Goal: Task Accomplishment & Management: Manage account settings

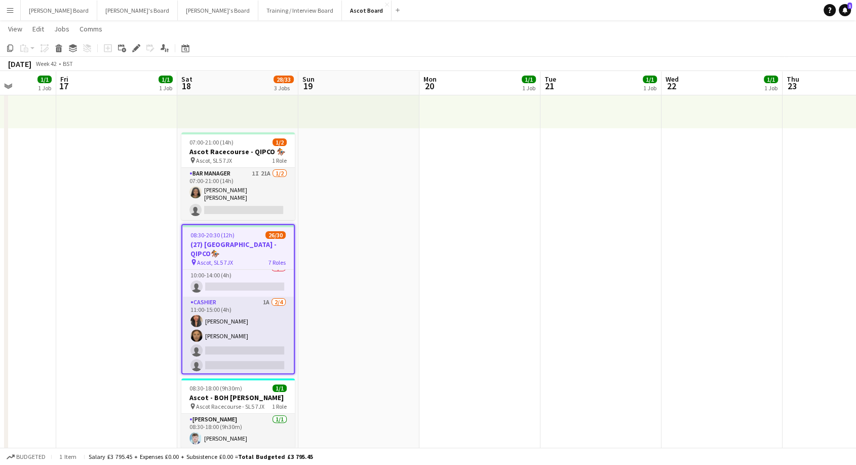
scroll to position [0, 323]
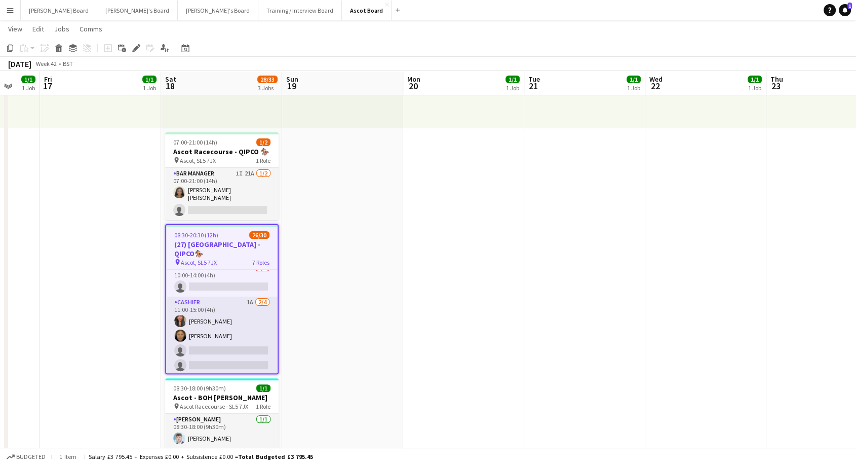
drag, startPoint x: 748, startPoint y: 289, endPoint x: 335, endPoint y: 304, distance: 413.2
click at [231, 276] on app-card-role "Cashier 3A 0/1 10:00-14:00 (4h) single-neutral-actions" at bounding box center [221, 279] width 111 height 34
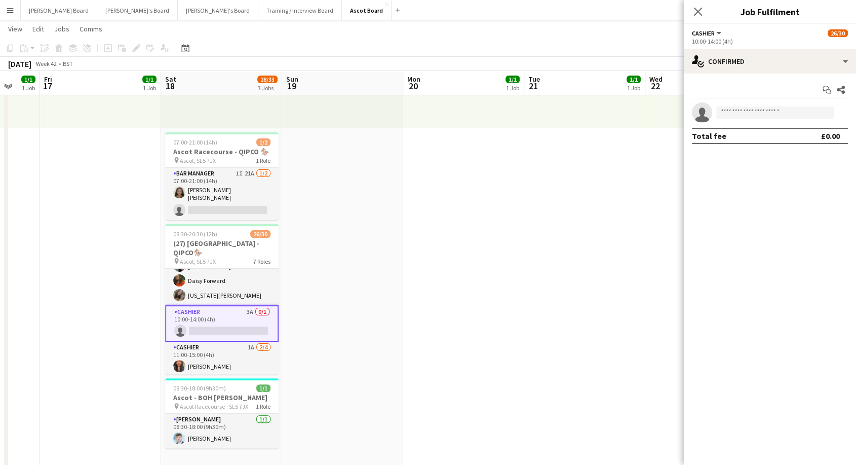
scroll to position [418, 0]
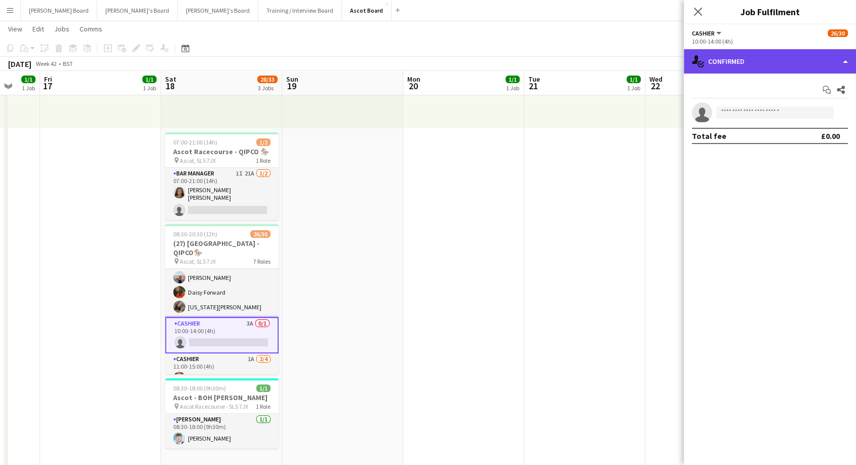
click at [758, 53] on div "single-neutral-actions-check-2 Confirmed" at bounding box center [770, 61] width 172 height 24
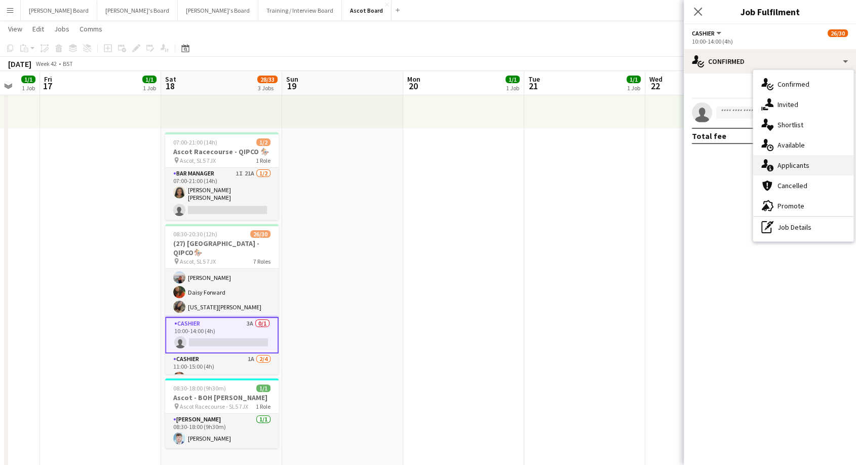
click at [799, 168] on span "Applicants" at bounding box center [794, 165] width 32 height 9
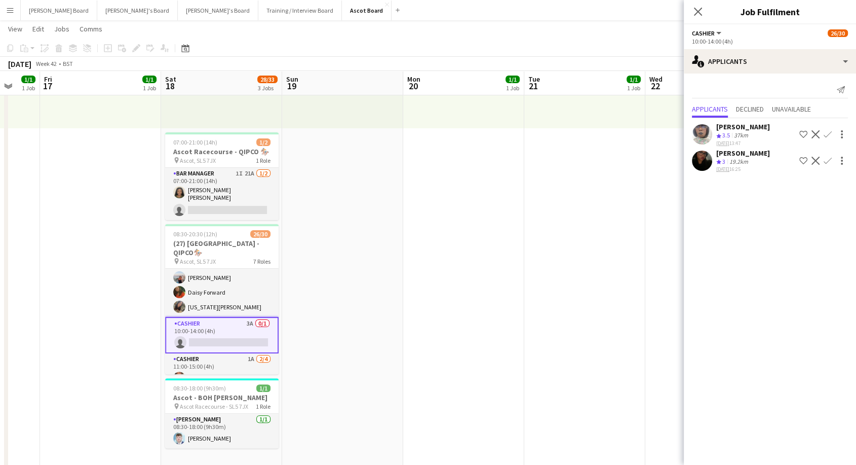
click at [702, 10] on icon "Close pop-in" at bounding box center [698, 12] width 8 height 8
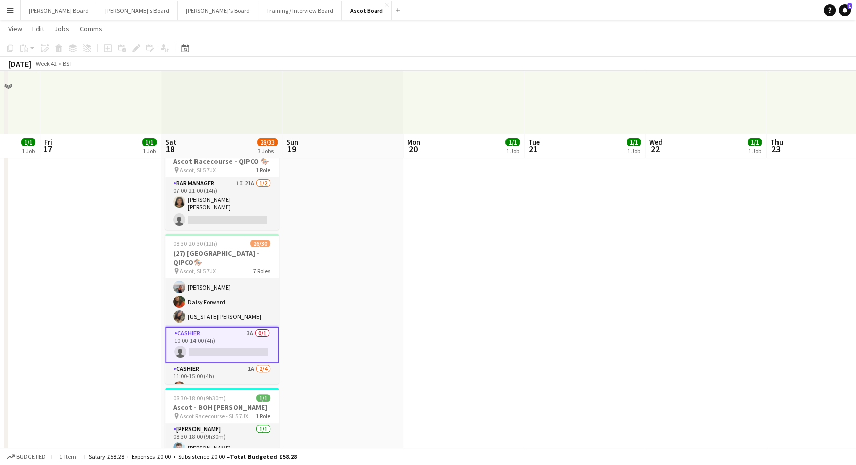
scroll to position [112, 0]
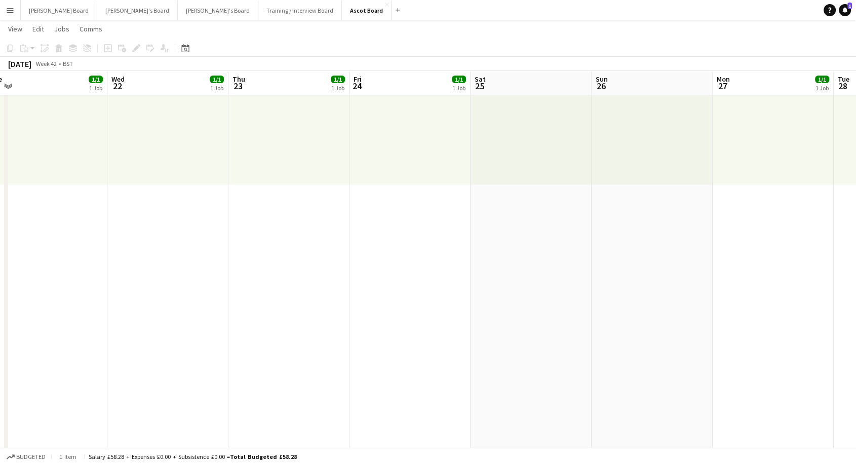
drag, startPoint x: 785, startPoint y: 297, endPoint x: 247, endPoint y: 304, distance: 538.7
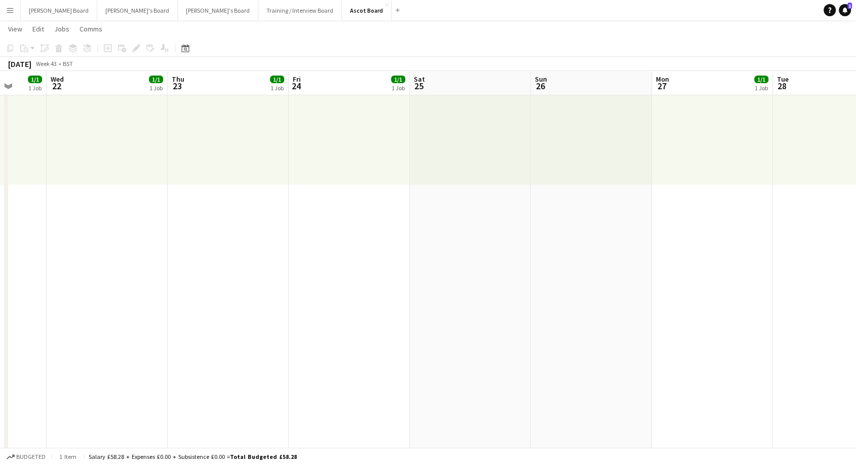
scroll to position [0, 375]
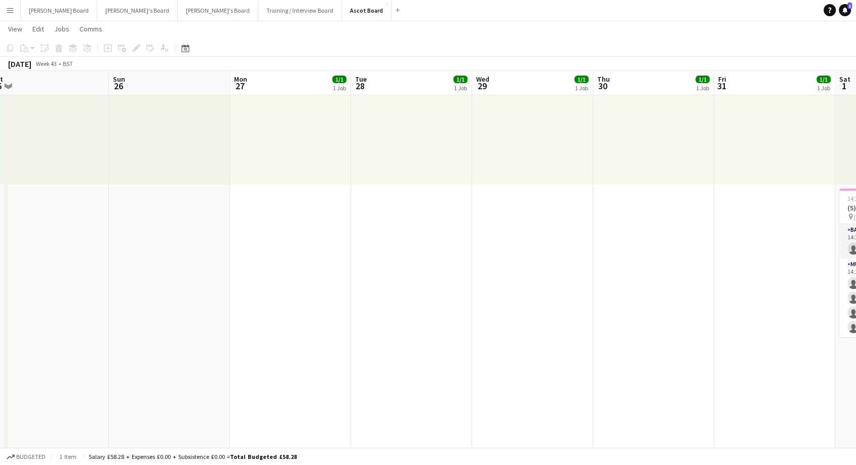
drag, startPoint x: 535, startPoint y: 310, endPoint x: 246, endPoint y: 310, distance: 288.8
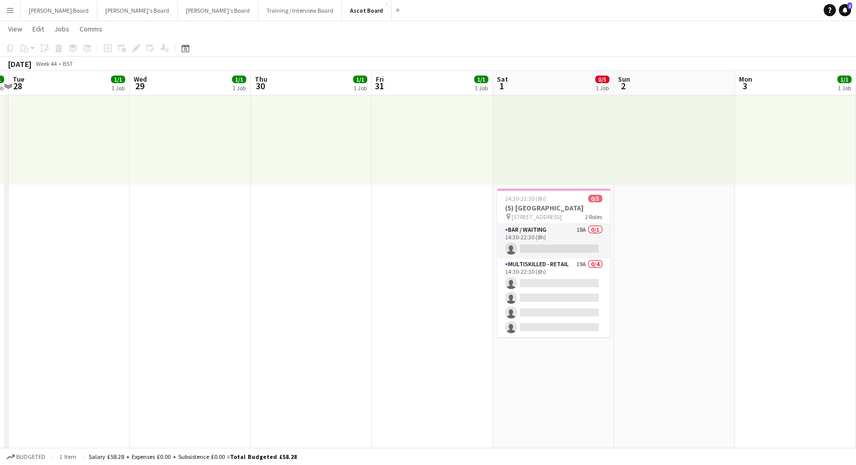
scroll to position [0, 476]
drag, startPoint x: 438, startPoint y: 308, endPoint x: 153, endPoint y: 324, distance: 285.7
click at [342, 13] on button "Ascot Board Close" at bounding box center [367, 11] width 50 height 20
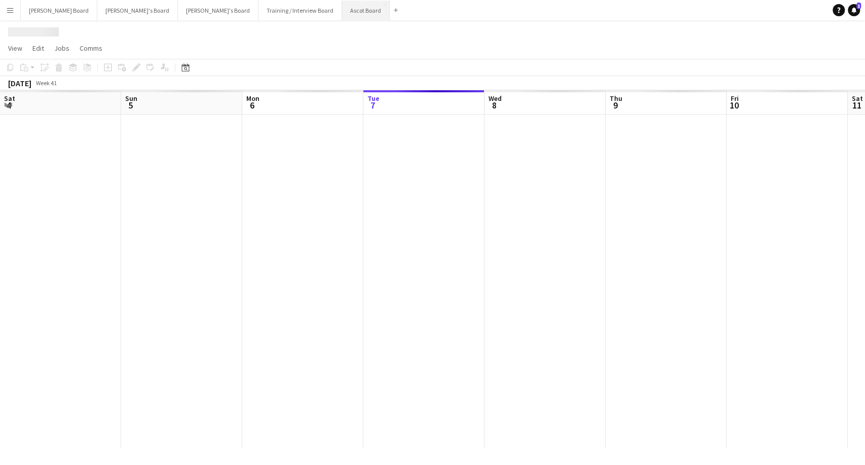
scroll to position [0, 242]
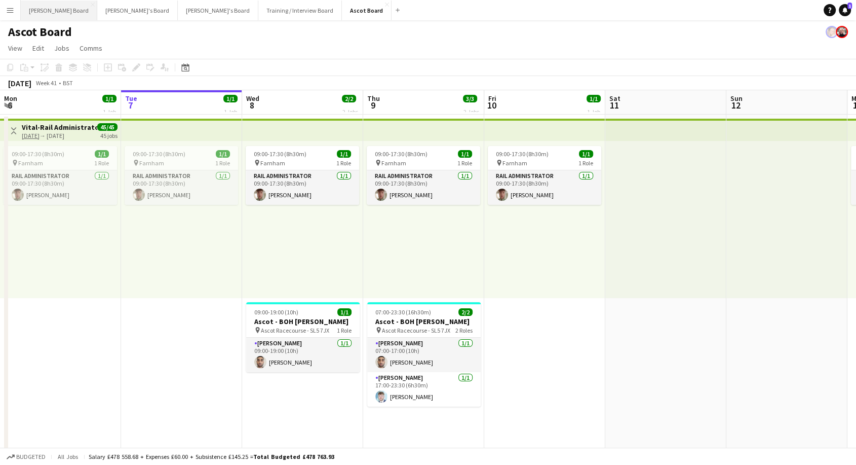
click at [32, 9] on button "Dean's Board Close" at bounding box center [59, 11] width 77 height 20
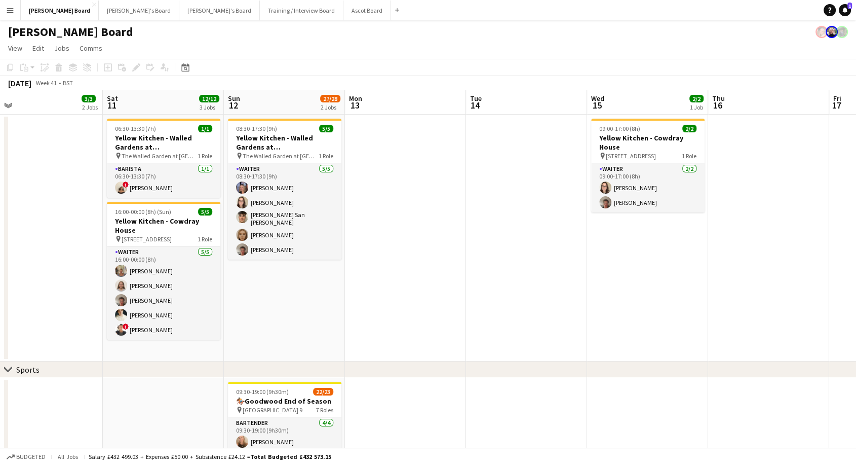
scroll to position [0, 507]
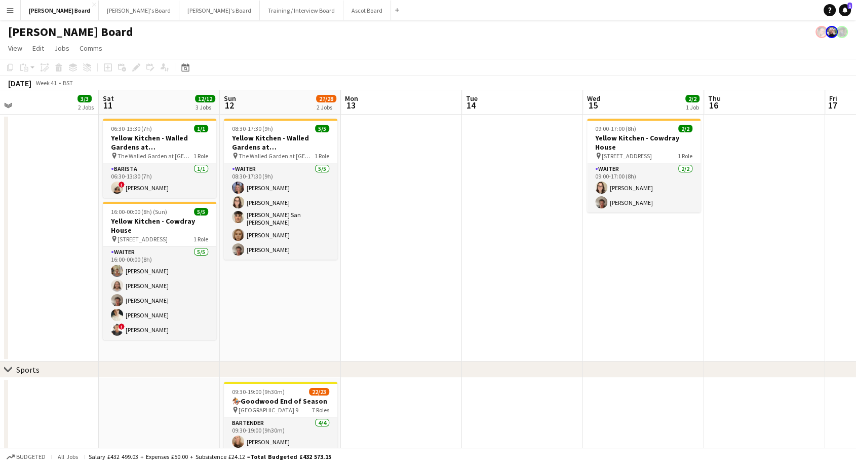
drag, startPoint x: 516, startPoint y: 293, endPoint x: 7, endPoint y: 273, distance: 509.2
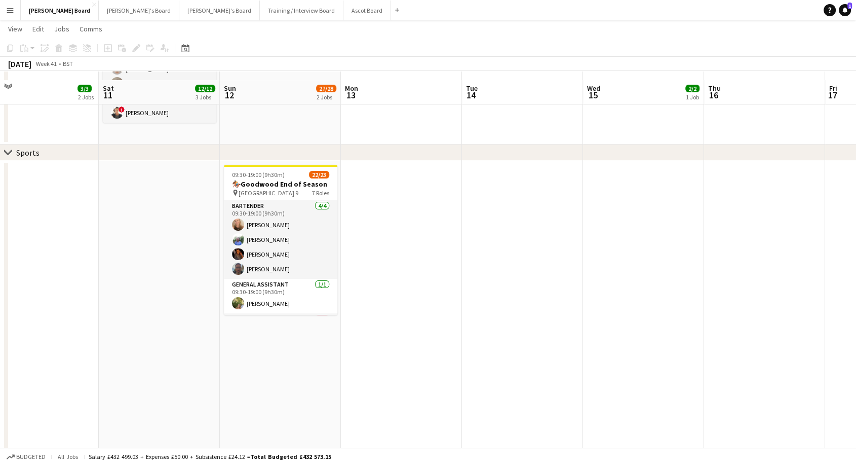
scroll to position [56, 0]
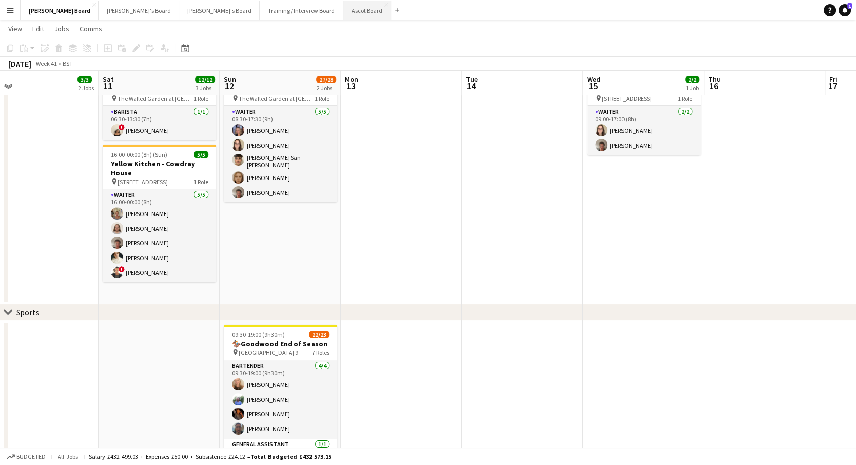
click at [344, 10] on button "Ascot Board Close" at bounding box center [368, 11] width 48 height 20
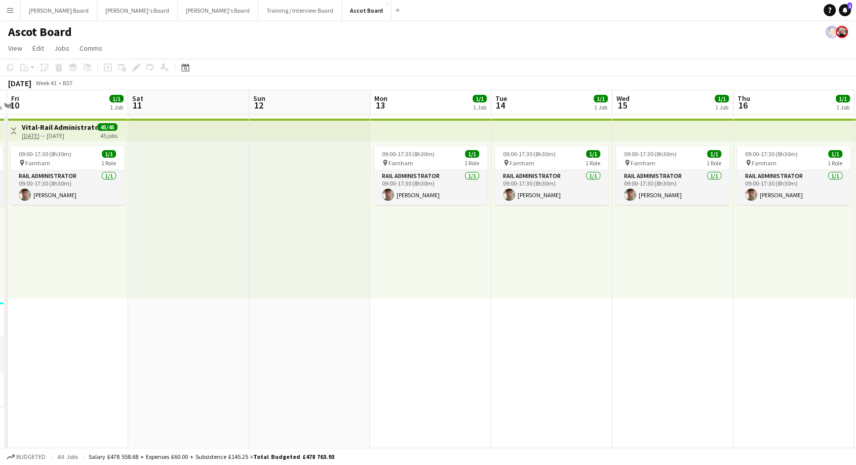
scroll to position [0, 360]
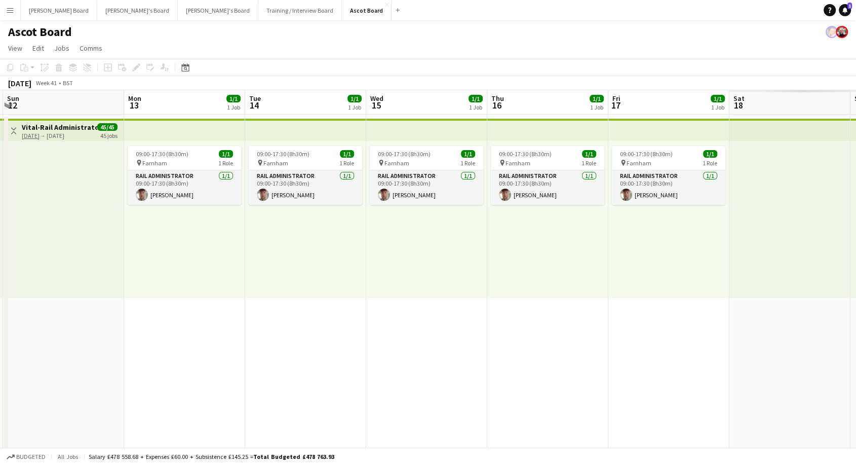
drag, startPoint x: 724, startPoint y: 239, endPoint x: 0, endPoint y: 265, distance: 724.1
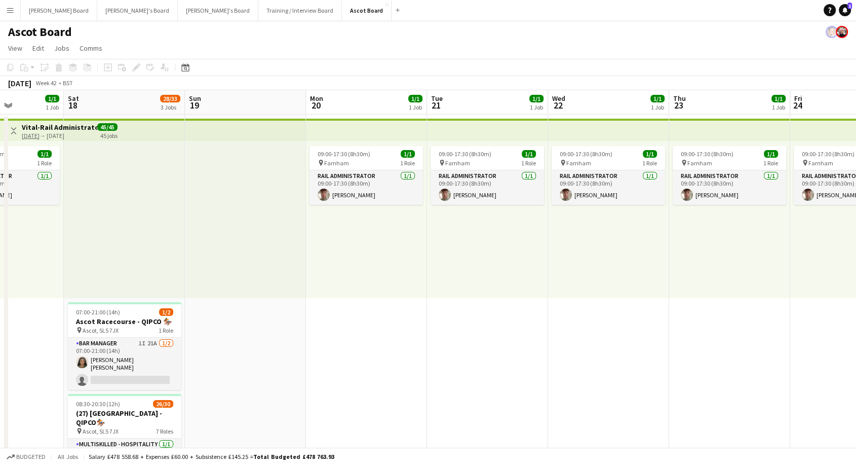
drag, startPoint x: 661, startPoint y: 278, endPoint x: 6, endPoint y: 299, distance: 656.0
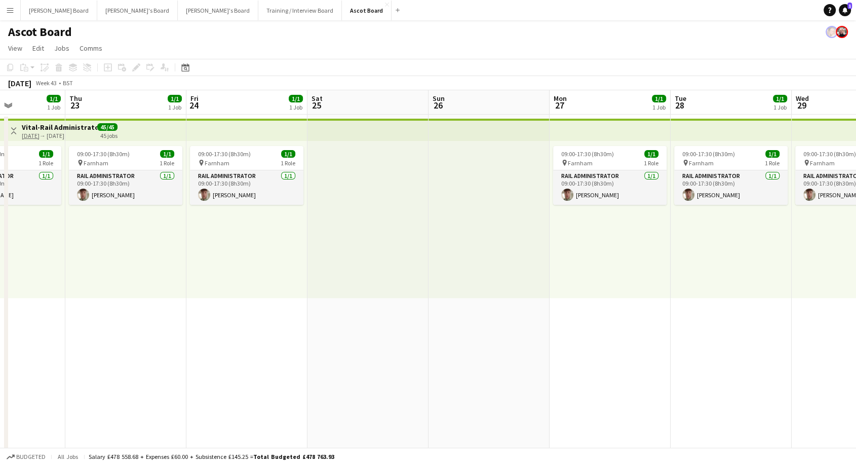
scroll to position [0, 306]
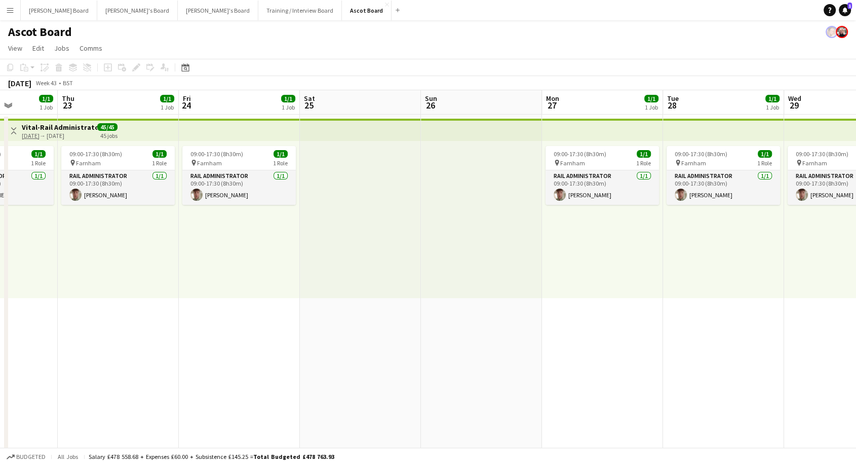
drag, startPoint x: 570, startPoint y: 346, endPoint x: 159, endPoint y: 337, distance: 411.1
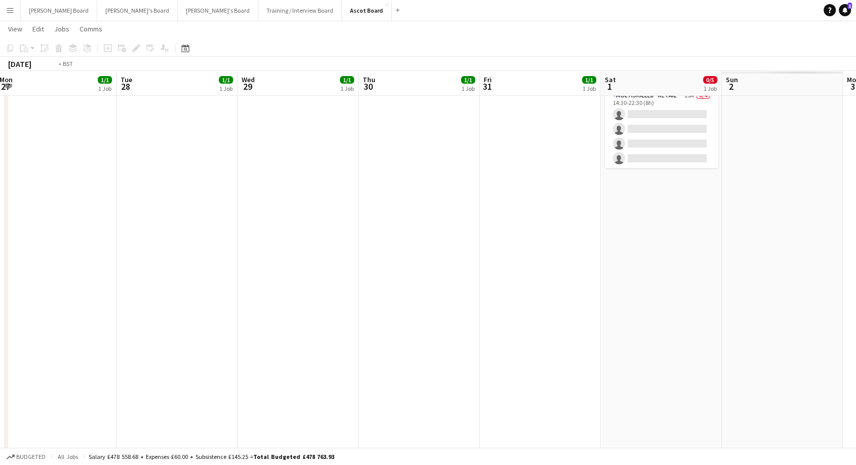
scroll to position [0, 378]
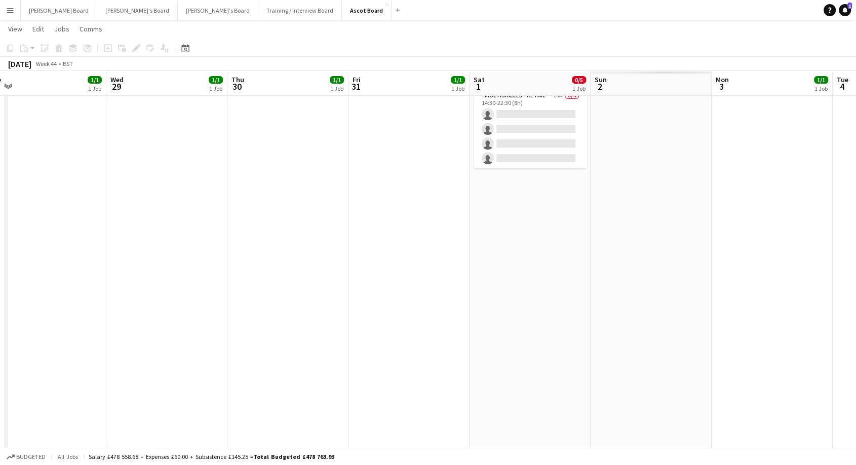
drag, startPoint x: 551, startPoint y: 346, endPoint x: 274, endPoint y: 321, distance: 278.2
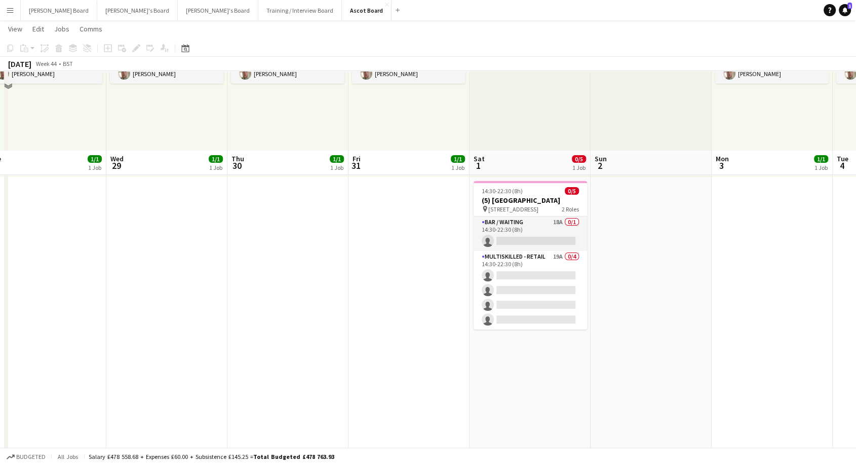
scroll to position [112, 0]
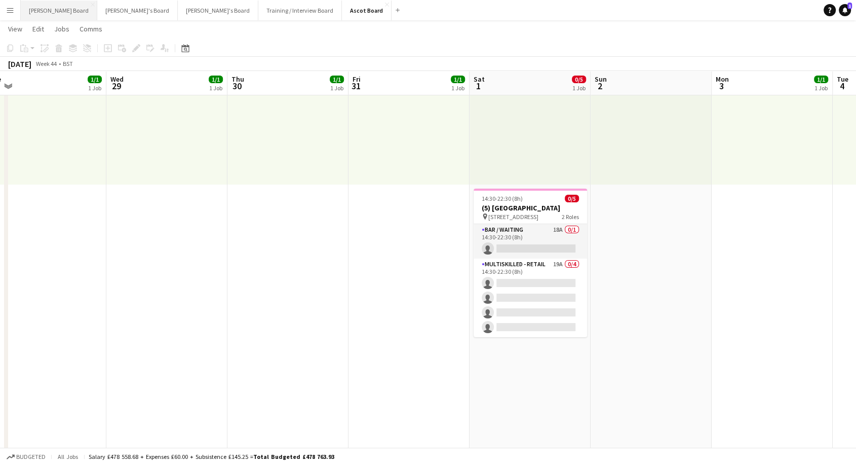
click at [46, 12] on button "Dean's Board Close" at bounding box center [59, 11] width 77 height 20
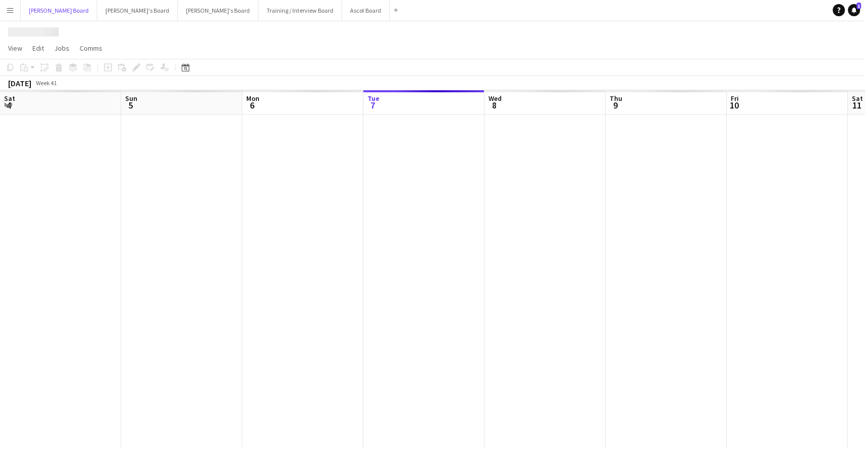
scroll to position [0, 242]
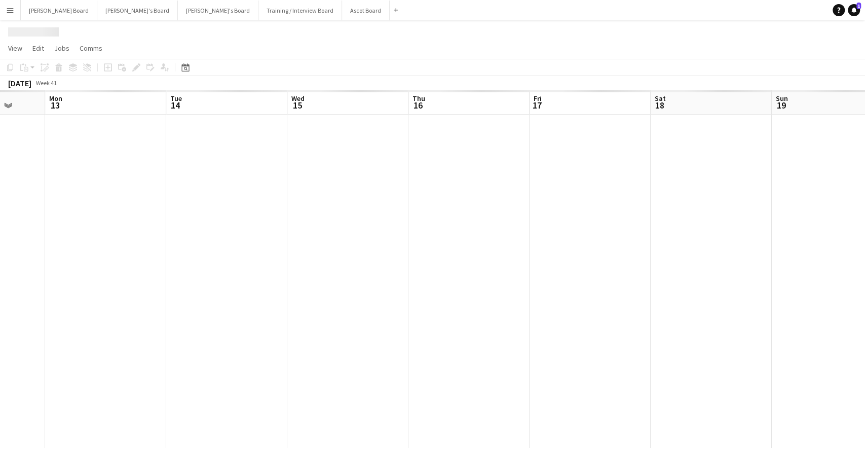
drag, startPoint x: 807, startPoint y: 205, endPoint x: 4, endPoint y: 216, distance: 802.7
click at [4, 216] on app-calendar-viewport "Thu 9 Fri 10 Sat 11 Sun 12 Mon 13 Tue 14 Wed 15 Thu 16 Fri 17 Sat 18 Sun 19 Mon…" at bounding box center [432, 268] width 865 height 357
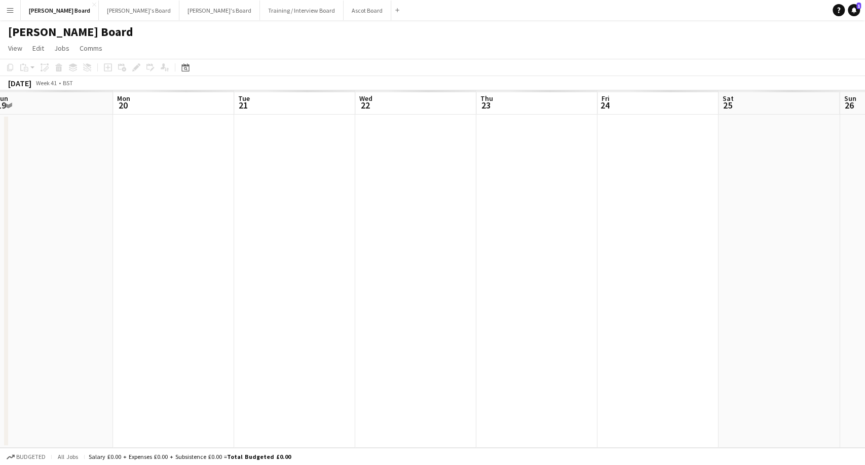
drag, startPoint x: 778, startPoint y: 231, endPoint x: 0, endPoint y: 221, distance: 777.9
click at [0, 221] on app-calendar-viewport "Wed 15 Thu 16 Fri 17 Sat 18 Sun 19 Mon 20 Tue 21 Wed 22 Thu 23 Fri 24 Sat 25 Su…" at bounding box center [432, 268] width 865 height 357
drag, startPoint x: 657, startPoint y: 225, endPoint x: 0, endPoint y: 191, distance: 657.6
click at [0, 191] on app-calendar-viewport "Wed 22 Thu 23 Fri 24 Sat 25 Sun 26 Mon 27 Tue 28 Wed 29 Thu 30 Fri 31 Sat 1 Sun…" at bounding box center [432, 268] width 865 height 357
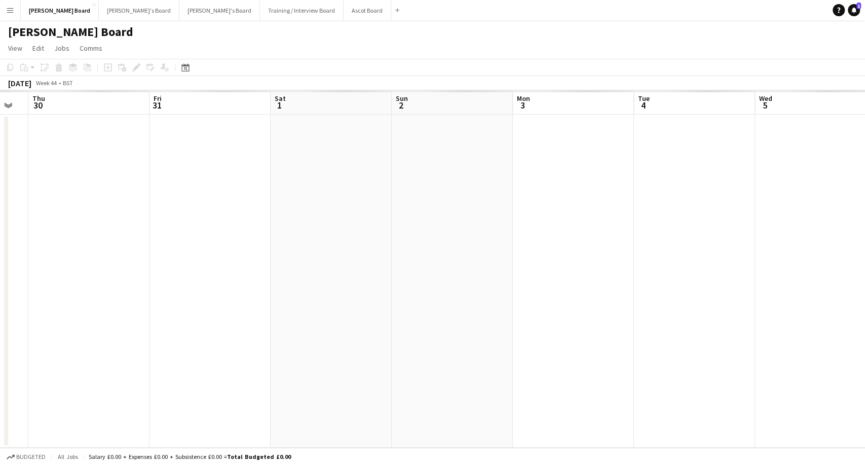
drag, startPoint x: 626, startPoint y: 194, endPoint x: 139, endPoint y: 199, distance: 487.5
click at [139, 199] on app-calendar-viewport "Sun 26 Mon 27 Tue 28 Wed 29 Thu 30 Fri 31 Sat 1 Sun 2 Mon 3 Tue 4 Wed 5 Thu 6 F…" at bounding box center [432, 268] width 865 height 357
click at [344, 9] on button "Ascot Board Close" at bounding box center [368, 11] width 48 height 20
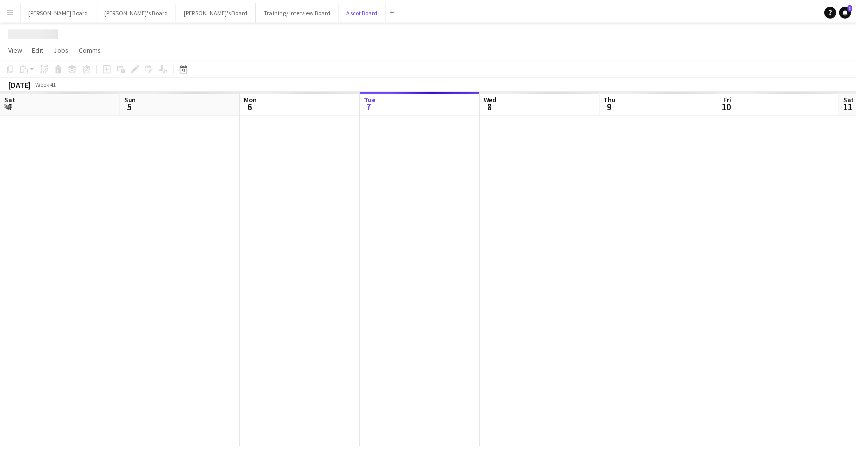
scroll to position [0, 242]
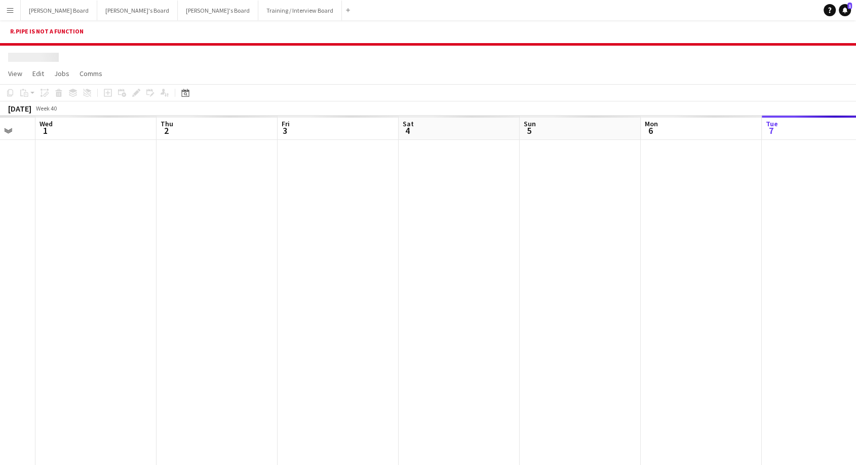
drag, startPoint x: 90, startPoint y: 233, endPoint x: 731, endPoint y: 233, distance: 640.5
click at [731, 233] on app-calendar-viewport "Mon 29 Tue 30 Wed 1 Thu 2 Fri 3 Sat 4 Sun 5 Mon 6 Tue 7 Wed 8 Thu 9 Fri 10 Sat …" at bounding box center [428, 294] width 856 height 357
drag, startPoint x: 262, startPoint y: 207, endPoint x: 280, endPoint y: 206, distance: 17.8
click at [280, 206] on app-calendar-viewport "Sun 28 Mon 29 Tue 30 Wed 1 Thu 2 Fri 3 Sat 4 Sun 5 Mon 6 Tue 7 Wed 8 Thu 9 Fri …" at bounding box center [428, 294] width 856 height 357
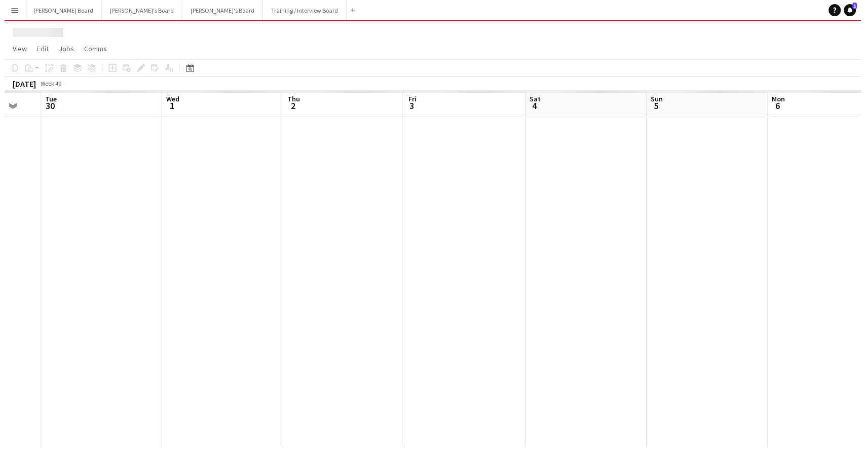
scroll to position [0, 0]
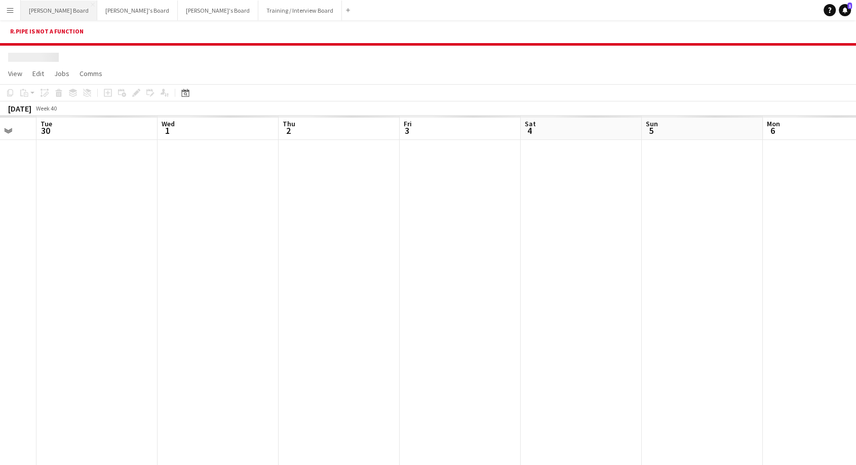
click at [42, 7] on button "Dean's Board Close" at bounding box center [59, 11] width 77 height 20
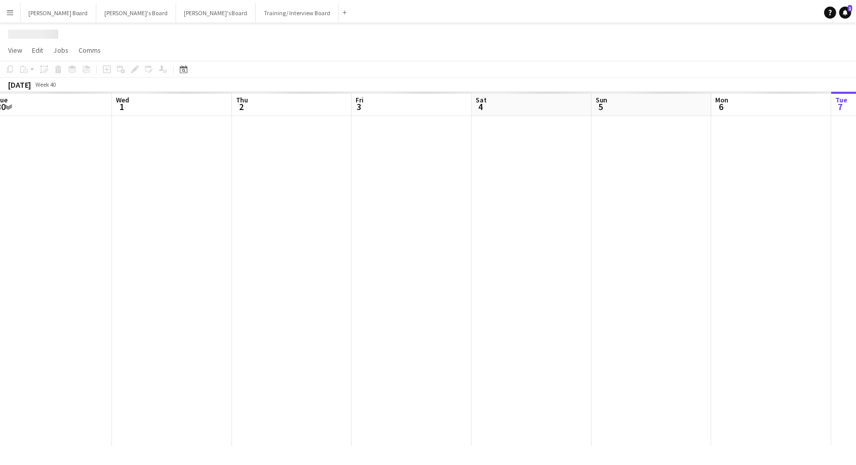
scroll to position [0, 304]
drag, startPoint x: 134, startPoint y: 216, endPoint x: 634, endPoint y: 256, distance: 501.7
click at [693, 253] on app-calendar-viewport "Sun 28 Mon 29 Tue 30 Wed 1 Thu 2 Fri 3 Sat 4 Sun 5 Mon 6 Tue 7 Wed 8 Thu 9 Fri …" at bounding box center [432, 268] width 865 height 357
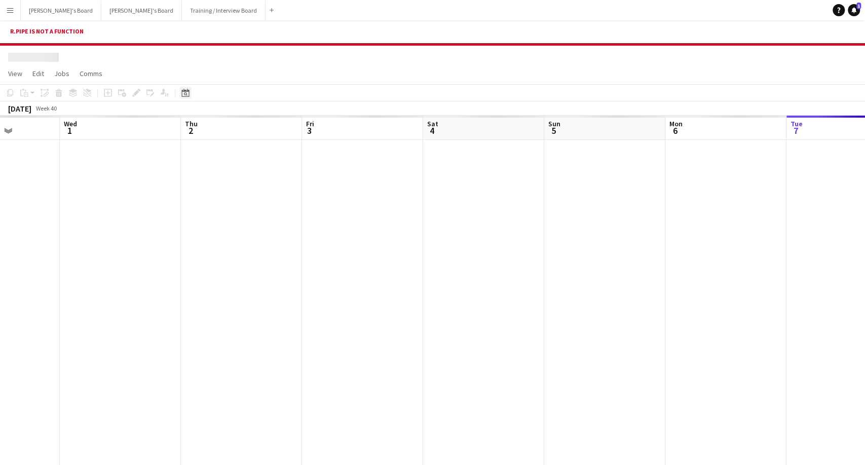
click at [182, 69] on app-board "r.pipe is not a function View Day view expanded Day view collapsed Month view D…" at bounding box center [432, 255] width 865 height 470
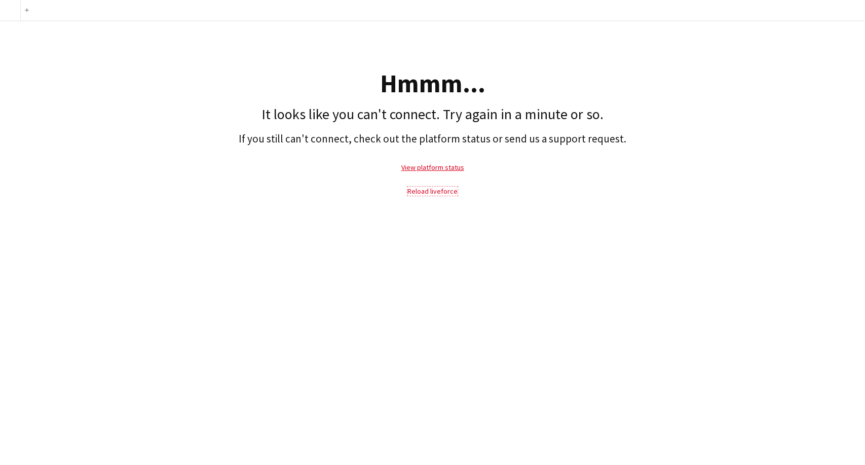
click at [429, 189] on link "Reload liveforce" at bounding box center [432, 190] width 50 height 9
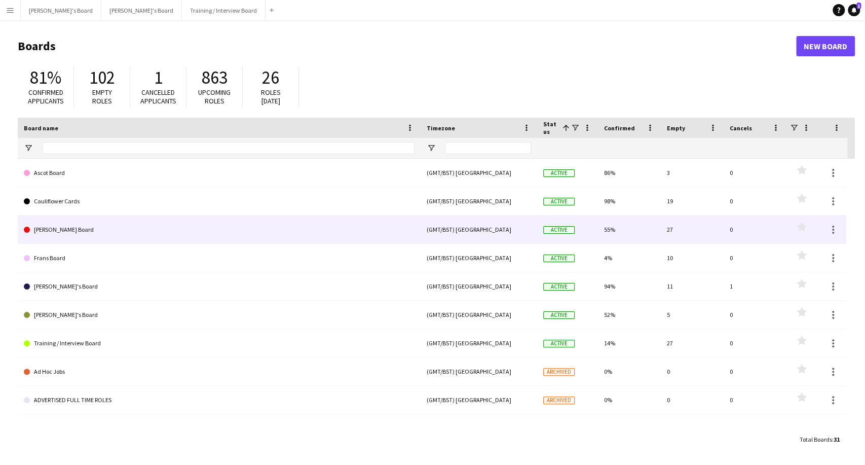
click at [55, 233] on link "Dean's Board" at bounding box center [219, 229] width 391 height 28
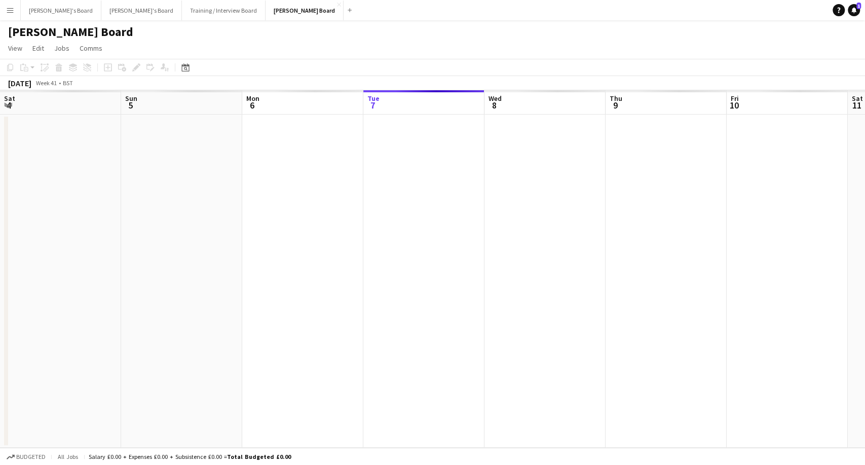
scroll to position [0, 242]
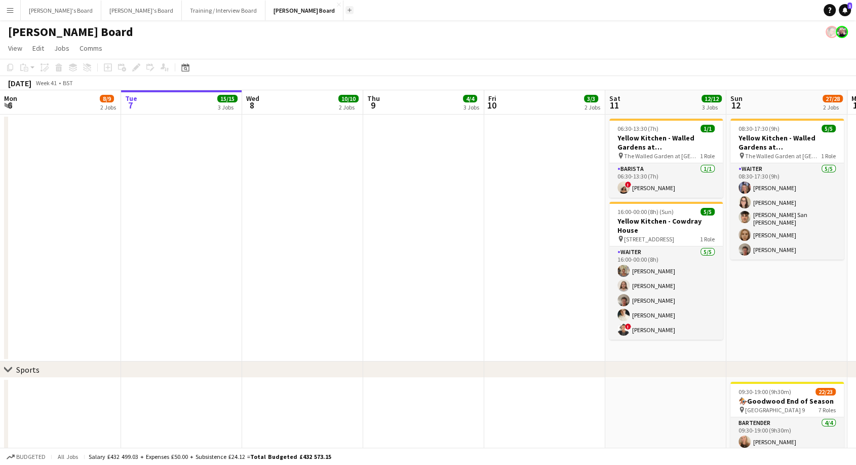
click at [348, 11] on app-icon "Add" at bounding box center [350, 10] width 4 height 4
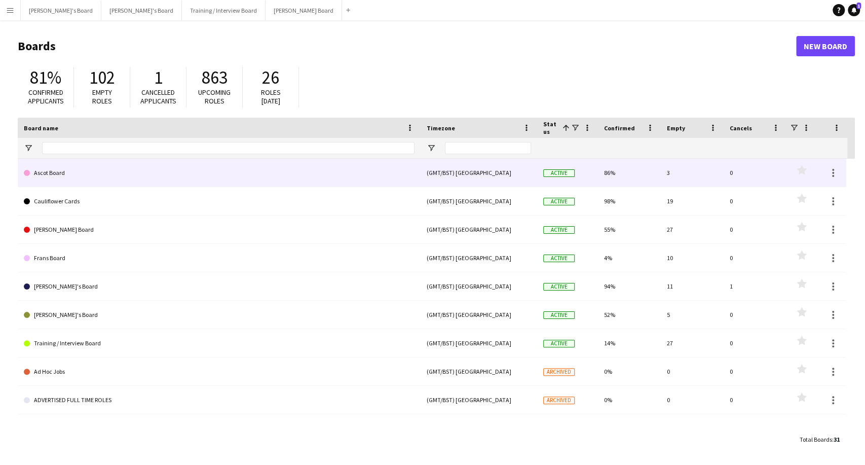
click at [48, 176] on link "Ascot Board" at bounding box center [219, 173] width 391 height 28
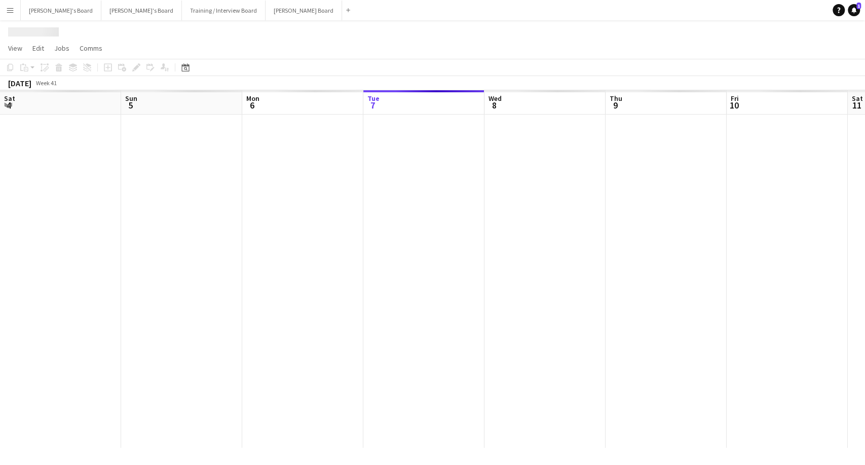
scroll to position [0, 242]
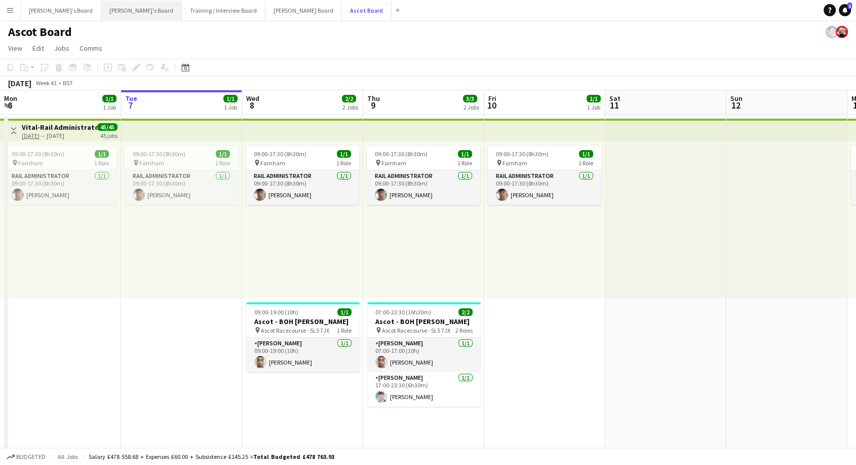
drag, startPoint x: 291, startPoint y: 10, endPoint x: 77, endPoint y: 6, distance: 214.4
click at [77, 6] on div "Jakub's Board Close Thomasina's Board Close Training / Interview Board Close De…" at bounding box center [212, 10] width 384 height 20
click at [198, 10] on button "Training / Interview Board Close" at bounding box center [224, 11] width 84 height 20
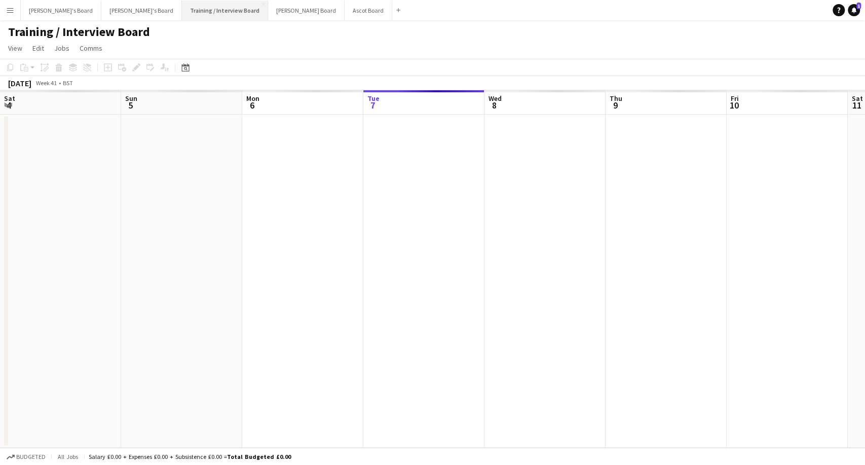
scroll to position [0, 242]
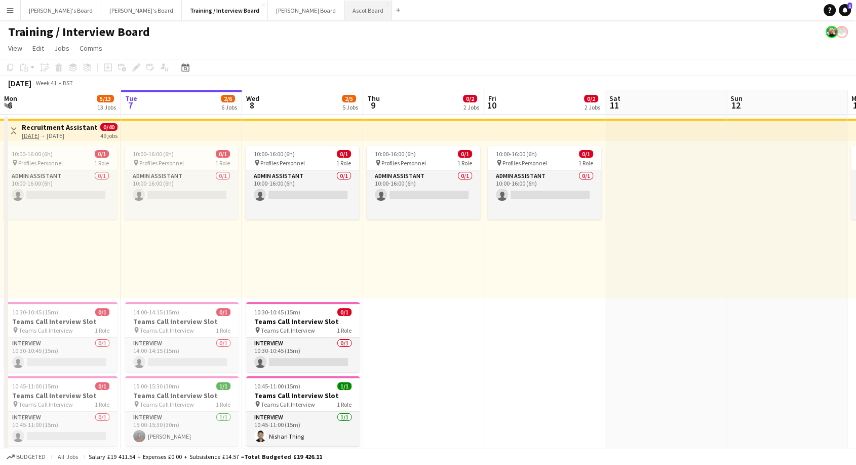
click at [261, 4] on app-icon "Close" at bounding box center [263, 5] width 4 height 4
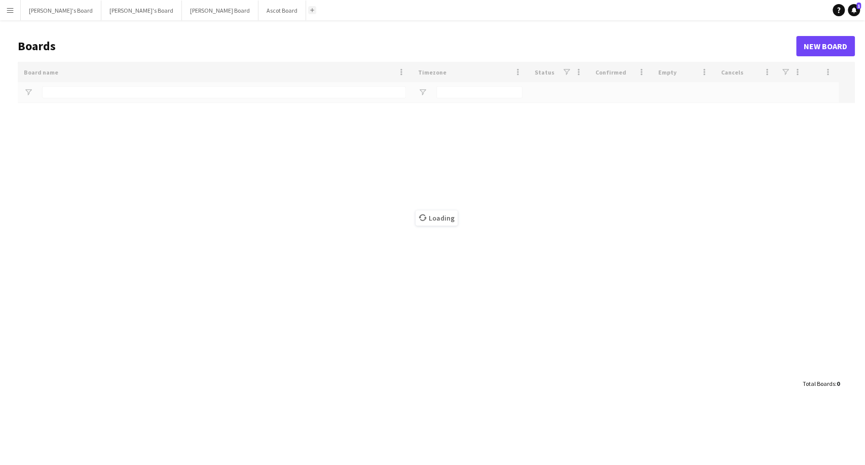
drag, startPoint x: 242, startPoint y: 9, endPoint x: 236, endPoint y: 17, distance: 10.3
click at [310, 9] on app-icon "Add" at bounding box center [312, 10] width 4 height 4
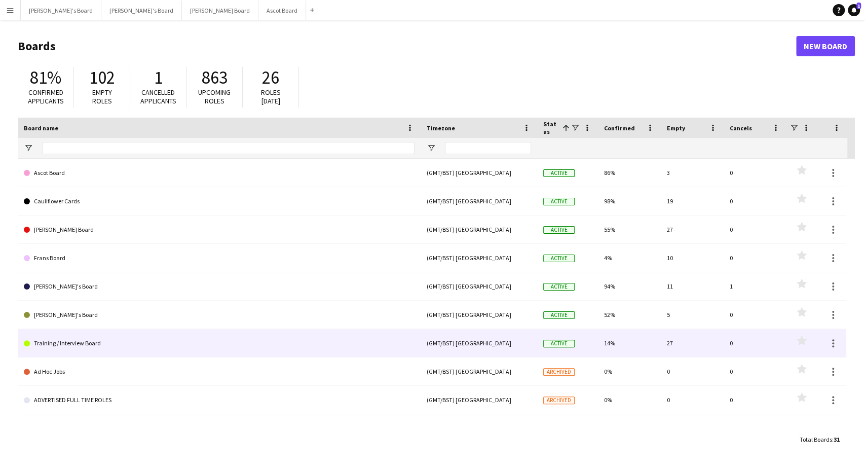
click at [86, 342] on link "Training / Interview Board" at bounding box center [219, 343] width 391 height 28
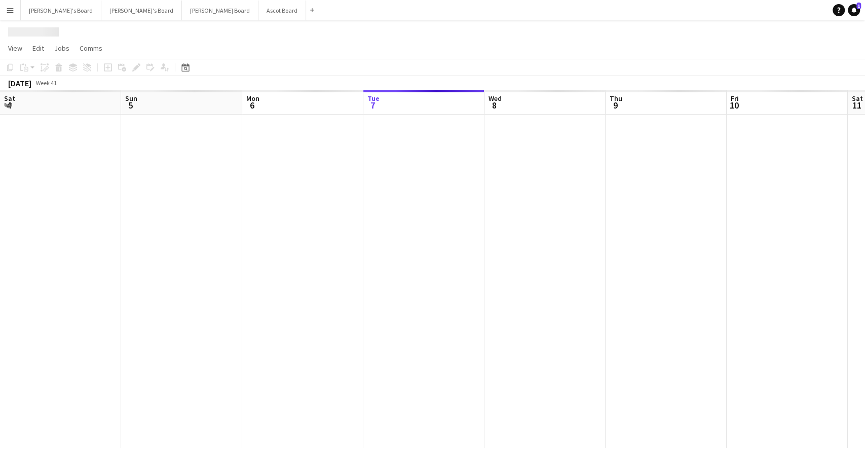
scroll to position [0, 242]
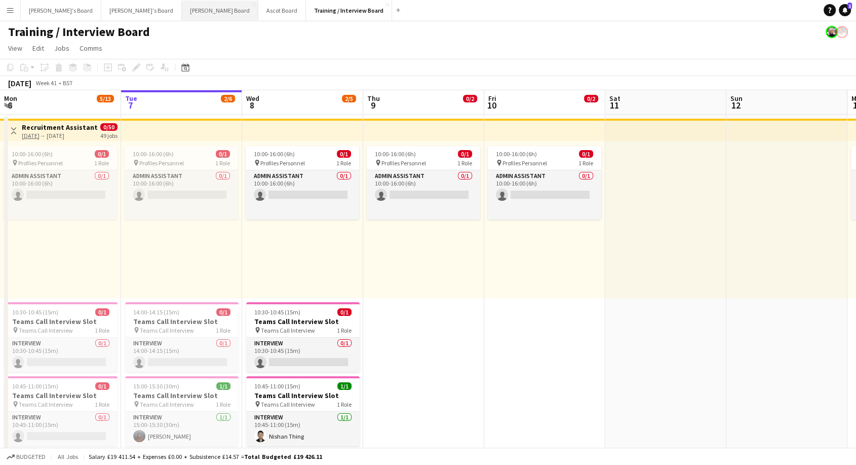
click at [182, 12] on button "Dean's Board Close" at bounding box center [220, 11] width 77 height 20
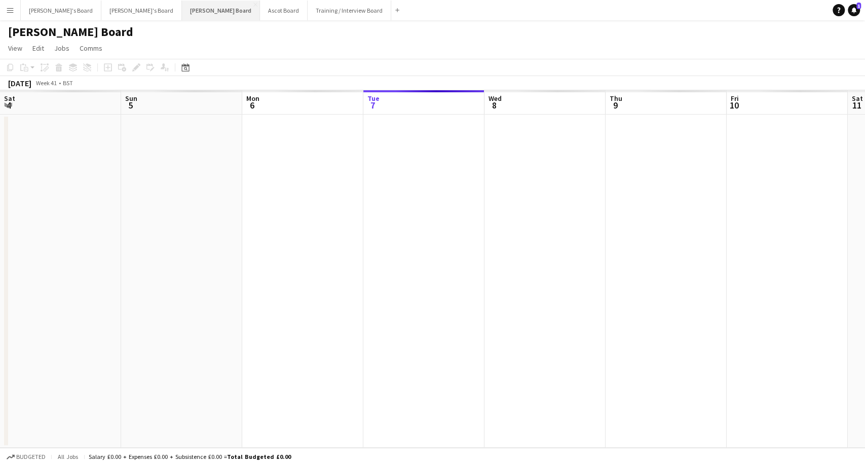
scroll to position [0, 242]
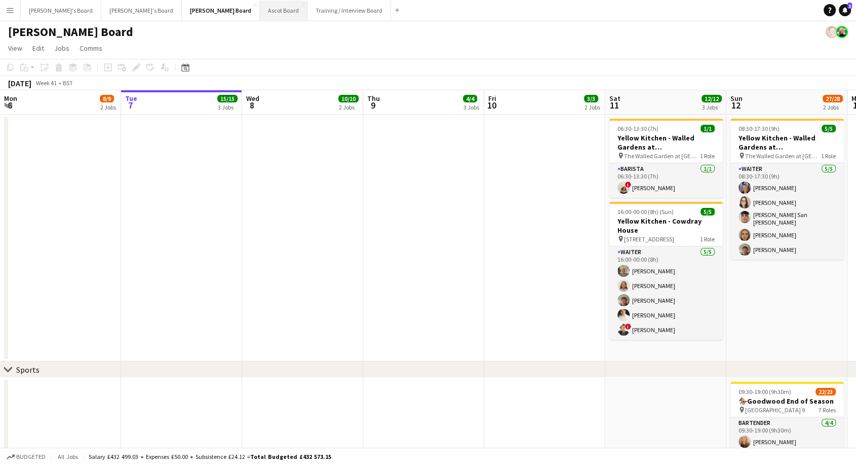
click at [260, 15] on button "Ascot Board Close" at bounding box center [284, 11] width 48 height 20
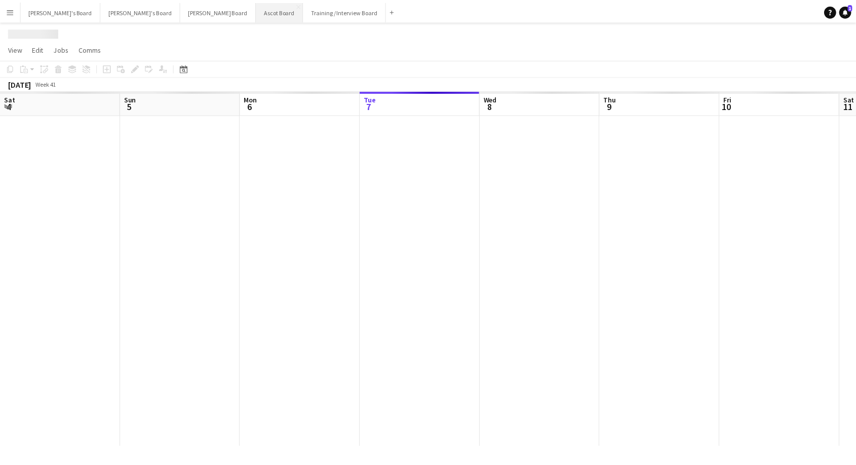
scroll to position [0, 242]
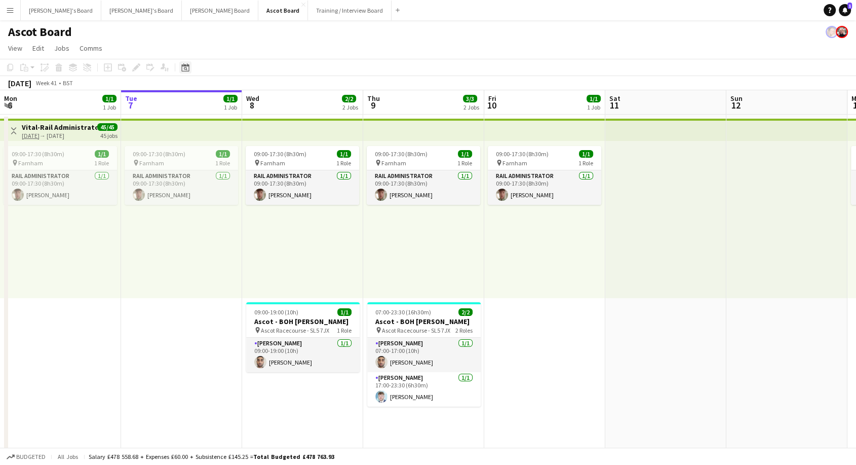
click at [186, 68] on icon at bounding box center [186, 69] width 4 height 4
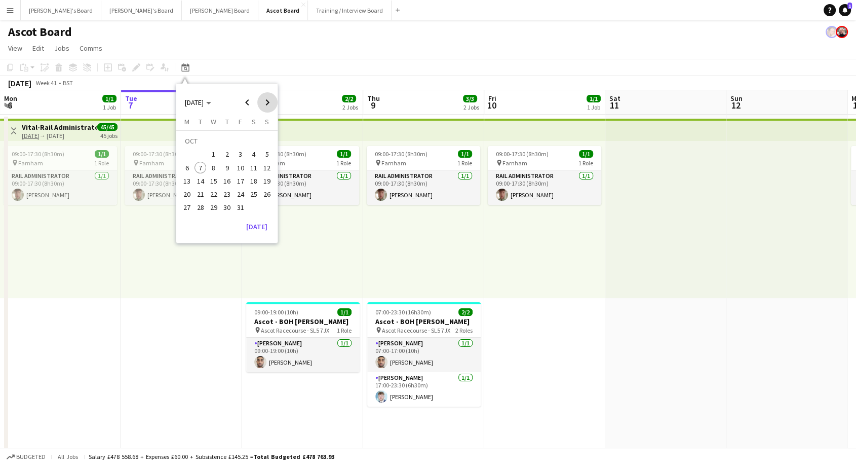
click at [269, 104] on span "Next month" at bounding box center [267, 102] width 20 height 20
click at [254, 138] on span "1" at bounding box center [254, 142] width 12 height 14
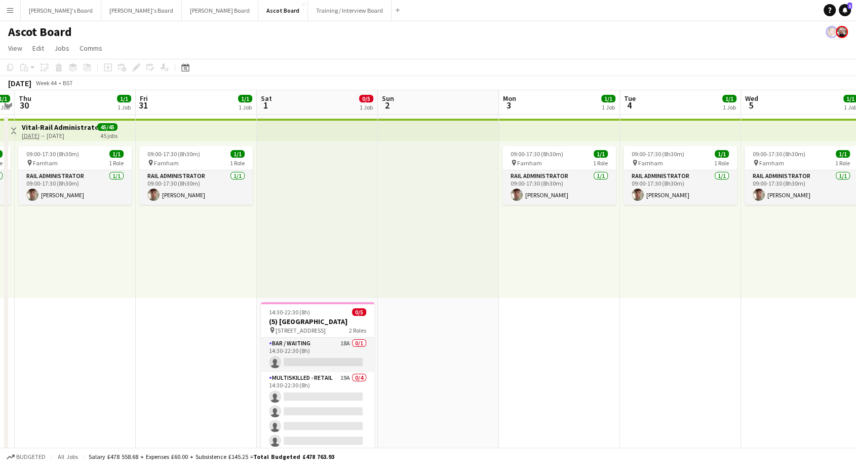
scroll to position [169, 0]
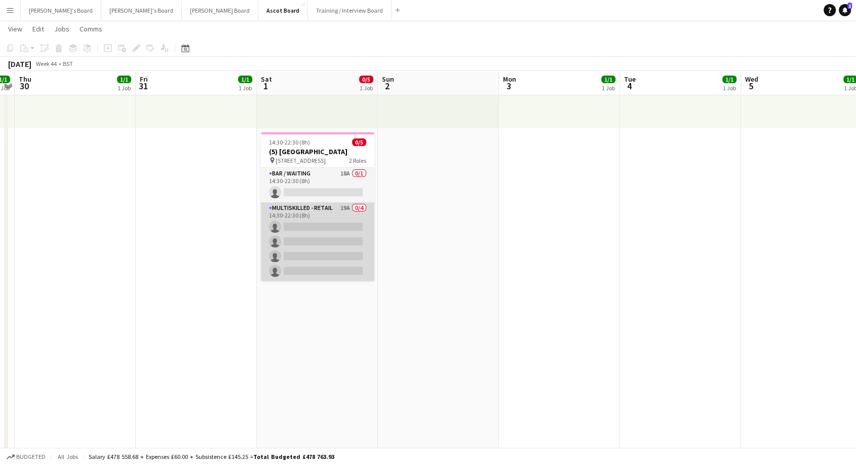
click at [304, 241] on app-card-role "Multiskilled - Retail 19A 0/4 14:30-22:30 (8h) single-neutral-actions single-ne…" at bounding box center [318, 241] width 114 height 79
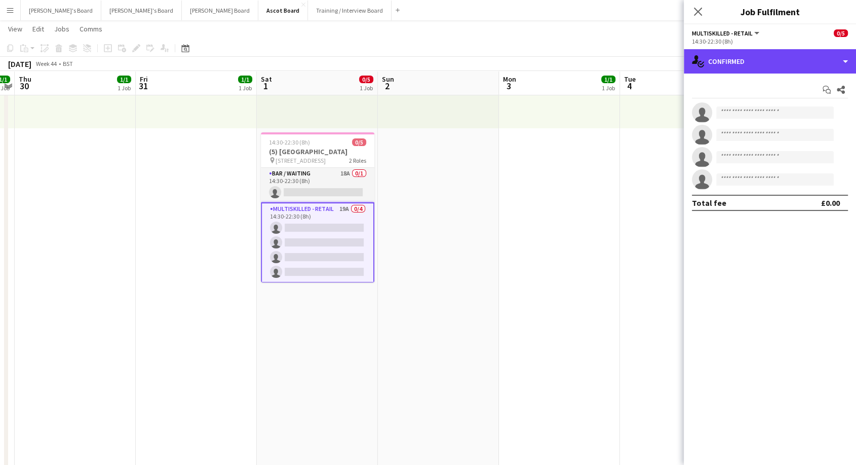
drag, startPoint x: 742, startPoint y: 59, endPoint x: 759, endPoint y: 121, distance: 64.2
click at [742, 60] on div "single-neutral-actions-check-2 Confirmed" at bounding box center [770, 61] width 172 height 24
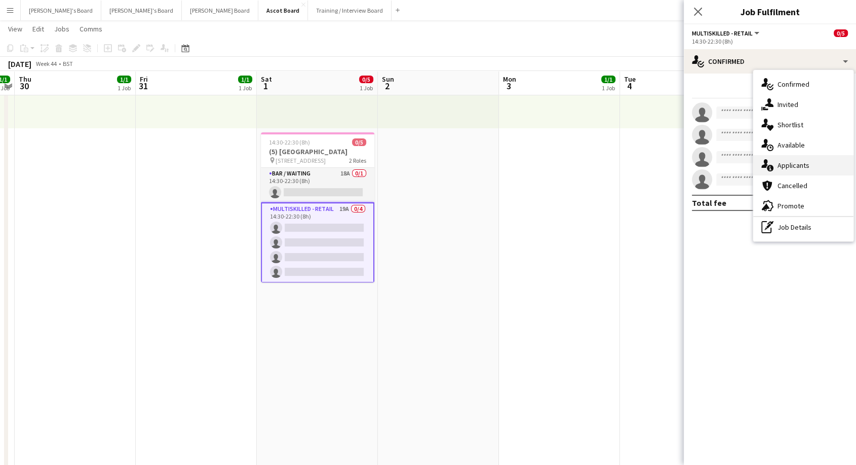
click at [793, 166] on span "Applicants" at bounding box center [794, 165] width 32 height 9
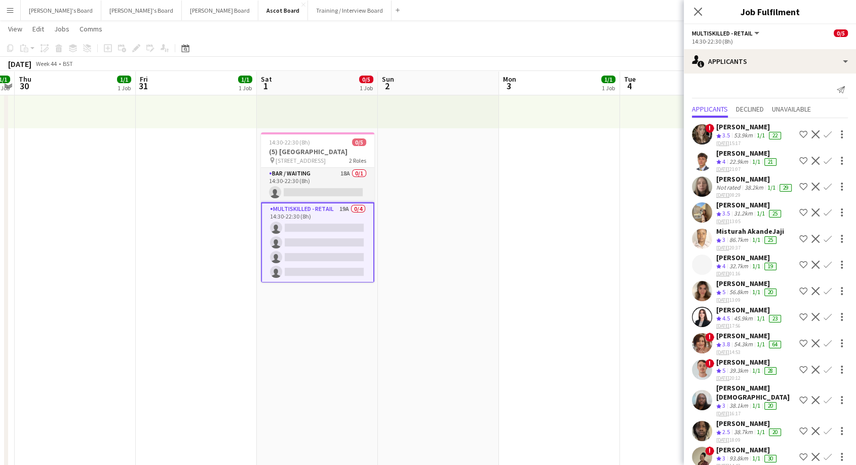
scroll to position [8, 0]
click at [323, 187] on app-card-role "Bar / Waiting 18A 0/1 14:30-22:30 (8h) single-neutral-actions" at bounding box center [318, 185] width 114 height 34
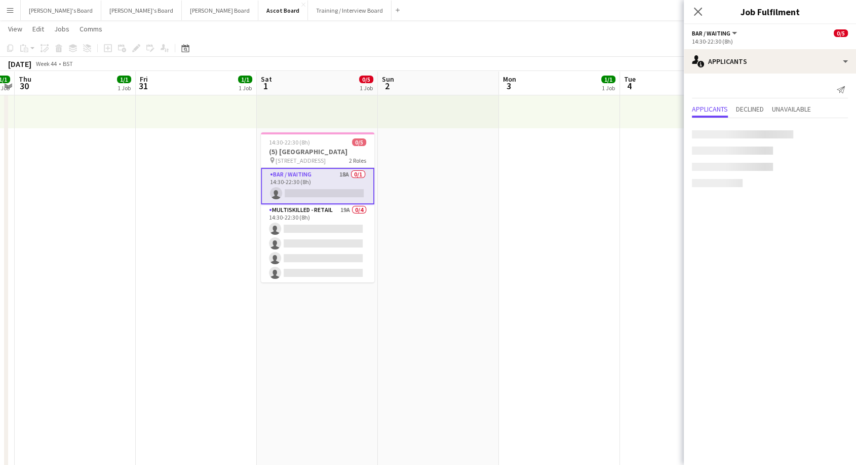
scroll to position [0, 0]
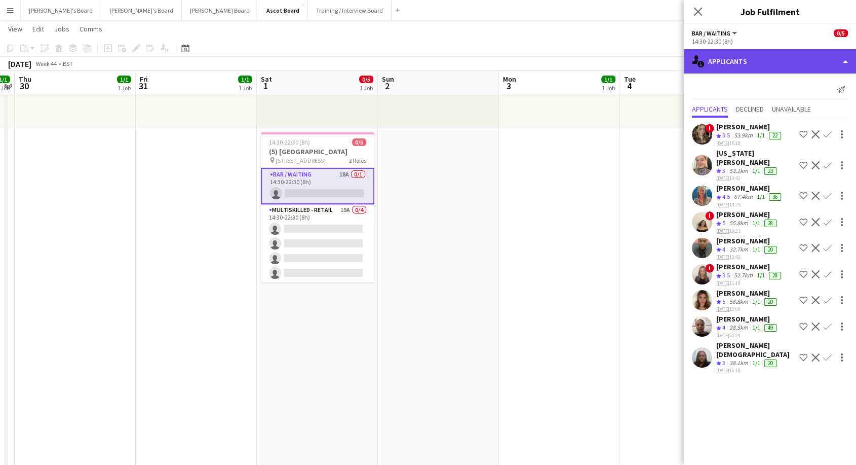
click at [752, 55] on div "single-neutral-actions-information Applicants" at bounding box center [770, 61] width 172 height 24
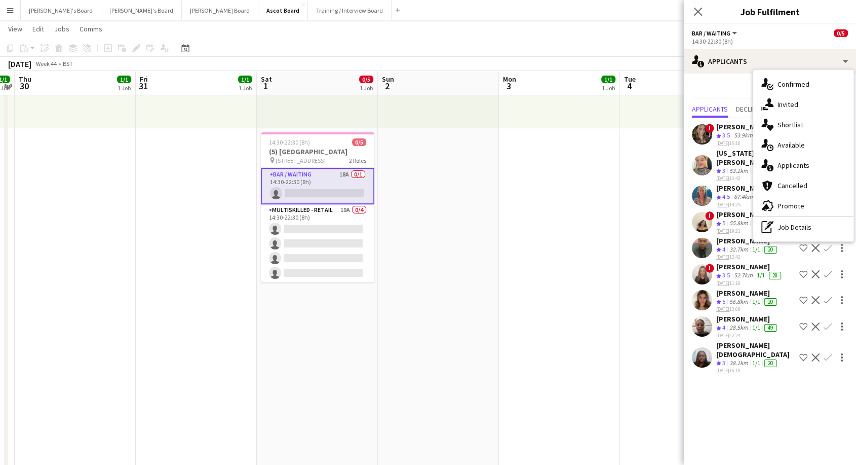
drag, startPoint x: 292, startPoint y: 255, endPoint x: 432, endPoint y: 129, distance: 188.0
click at [292, 253] on app-card-role "Multiskilled - Retail 19A 0/4 14:30-22:30 (8h) single-neutral-actions single-ne…" at bounding box center [318, 243] width 114 height 79
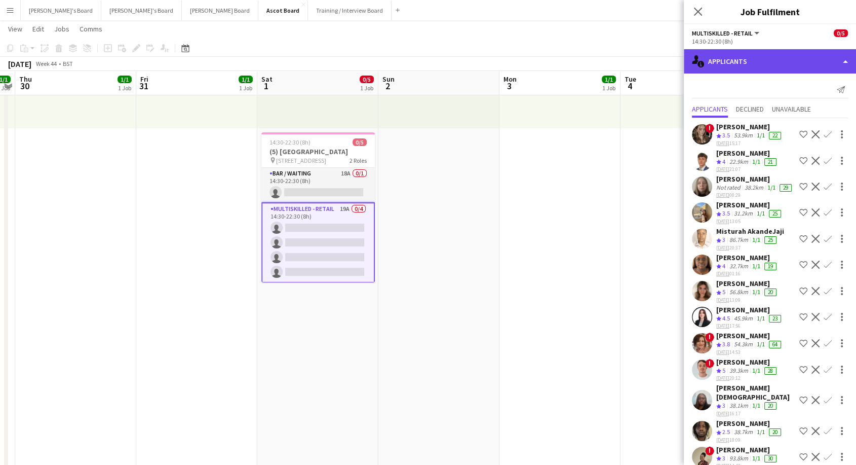
click at [757, 67] on div "single-neutral-actions-information Applicants" at bounding box center [770, 61] width 172 height 24
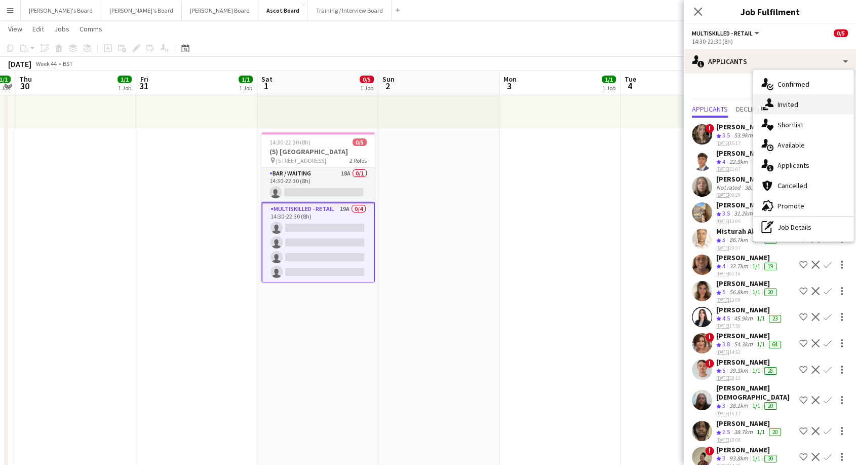
click at [788, 104] on span "Invited" at bounding box center [788, 104] width 21 height 9
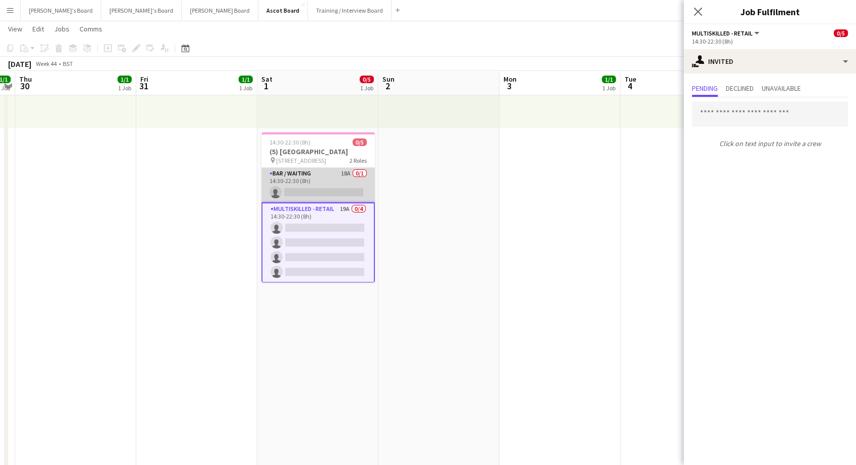
scroll to position [0, 348]
drag, startPoint x: 308, startPoint y: 175, endPoint x: 325, endPoint y: 175, distance: 17.2
click at [308, 175] on app-card-role "Bar / Waiting 18A 0/1 14:30-22:30 (8h) single-neutral-actions" at bounding box center [319, 185] width 114 height 34
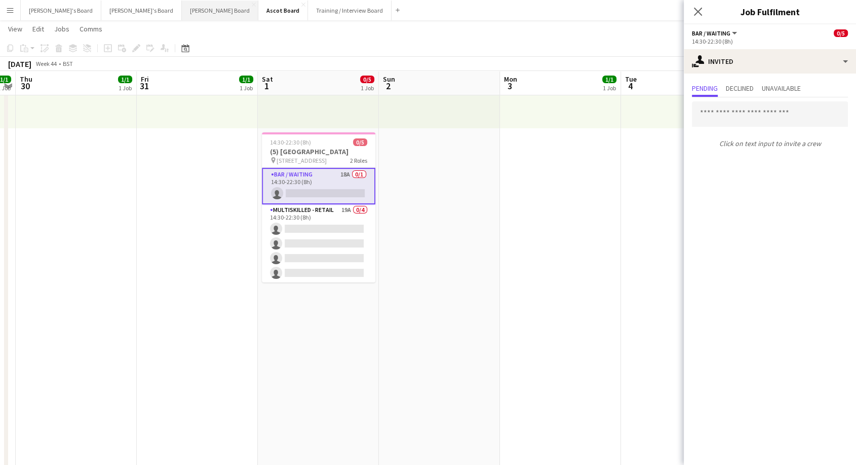
click at [182, 9] on button "Dean's Board Close" at bounding box center [220, 11] width 77 height 20
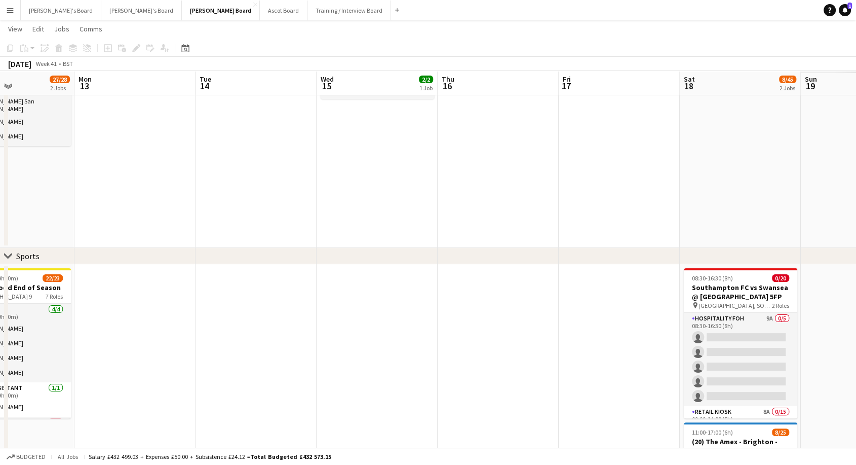
scroll to position [0, 288]
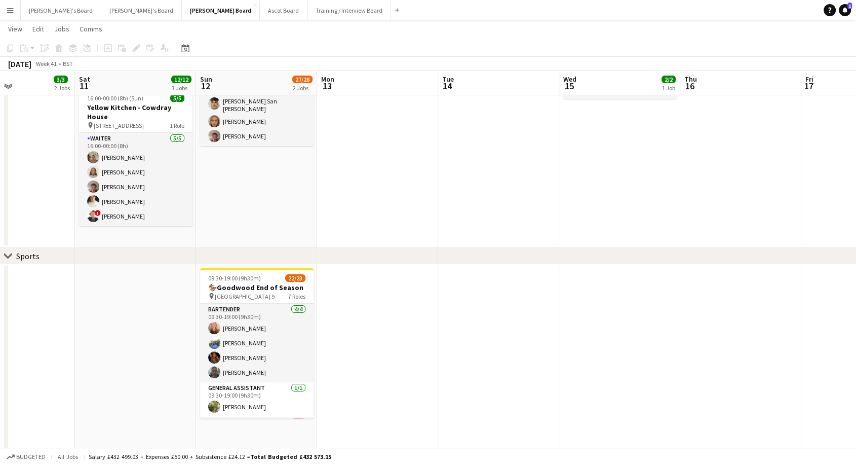
drag, startPoint x: 704, startPoint y: 343, endPoint x: 71, endPoint y: 252, distance: 639.4
click at [187, 49] on icon "Date picker" at bounding box center [185, 48] width 8 height 8
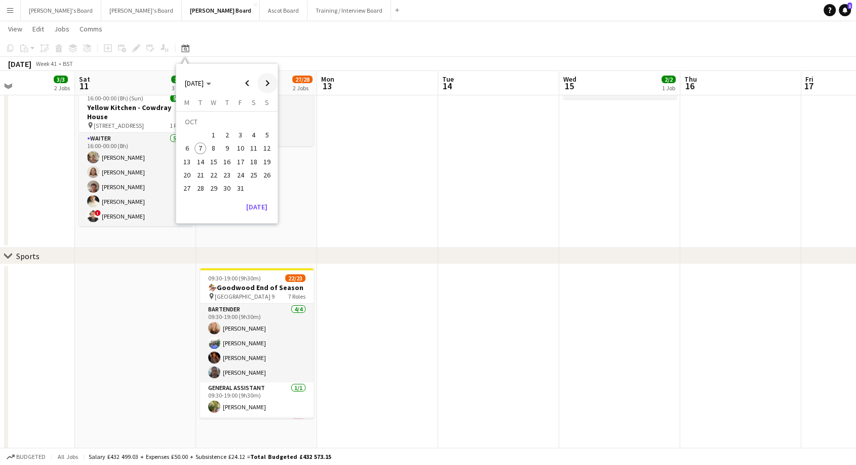
click at [268, 88] on span "Next month" at bounding box center [267, 83] width 20 height 20
click at [255, 122] on span "1" at bounding box center [254, 123] width 12 height 14
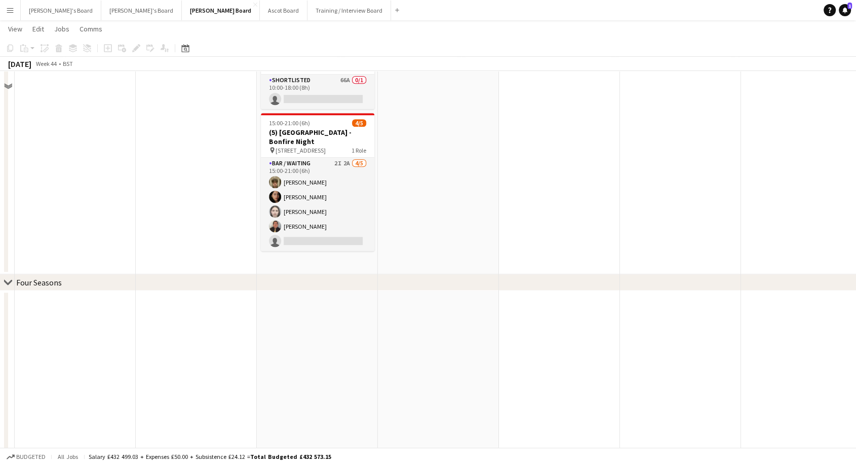
scroll to position [900, 0]
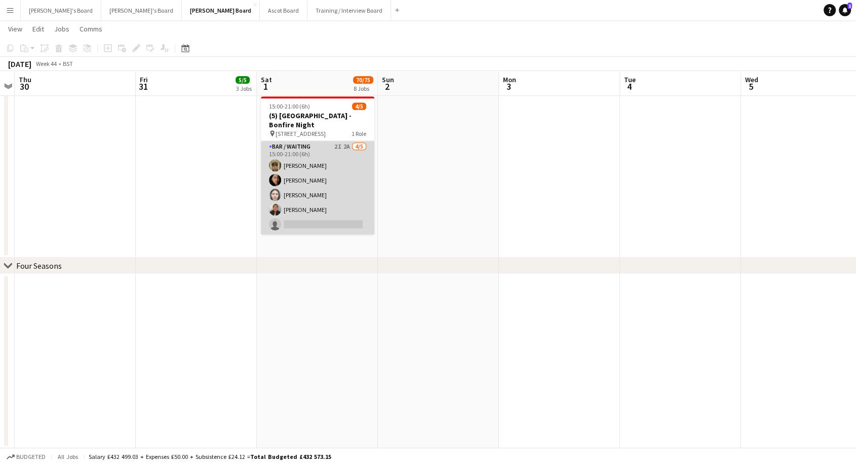
click at [328, 188] on app-card-role "Bar / Waiting 2I 2A 4/5 15:00-21:00 (6h) cameron mitchell Sofia Ali SARAH VELEZ…" at bounding box center [318, 187] width 114 height 93
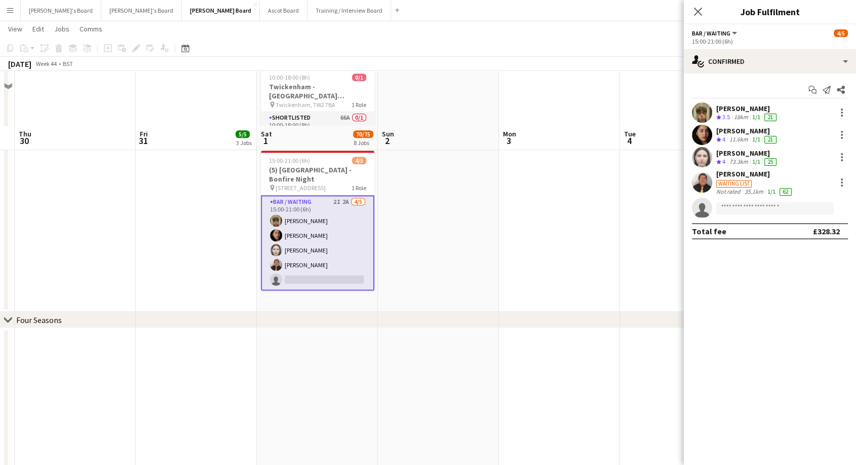
scroll to position [788, 0]
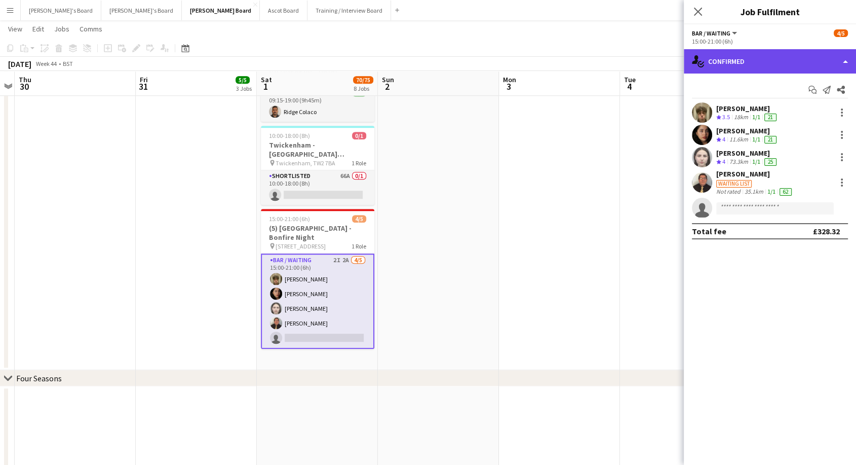
click at [762, 62] on div "single-neutral-actions-check-2 Confirmed" at bounding box center [770, 61] width 172 height 24
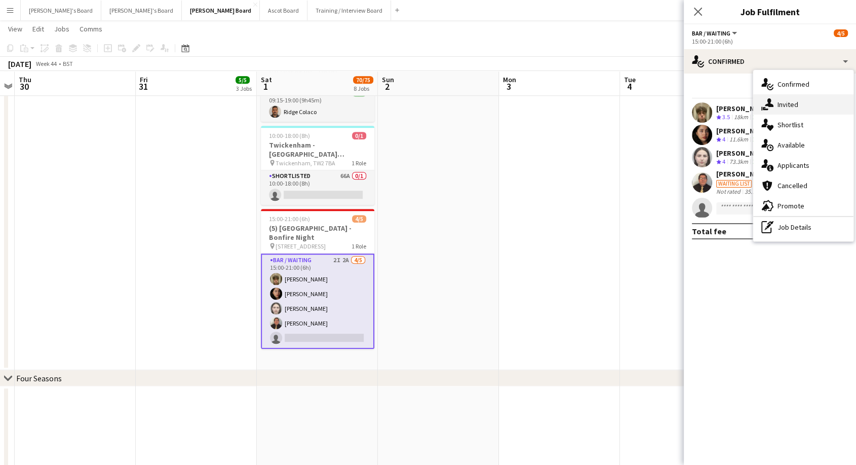
click at [794, 105] on span "Invited" at bounding box center [788, 104] width 21 height 9
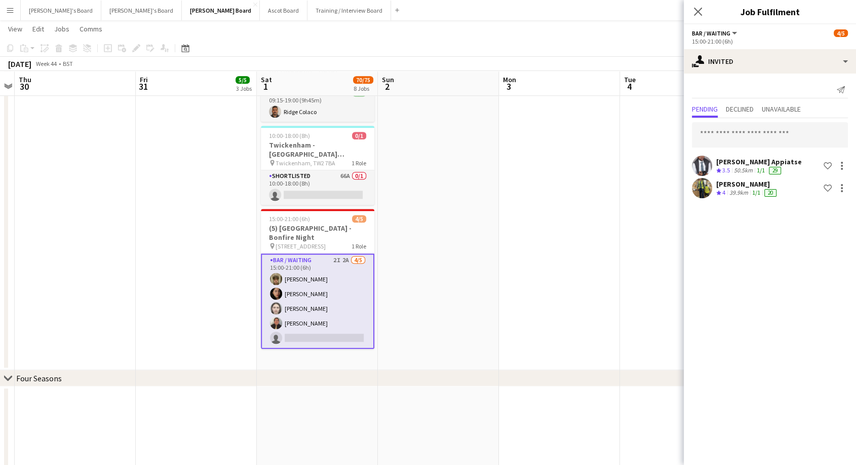
click at [306, 290] on app-card-role "Bar / Waiting 2I 2A 4/5 15:00-21:00 (6h) cameron mitchell Sofia Ali SARAH VELEZ…" at bounding box center [318, 300] width 114 height 95
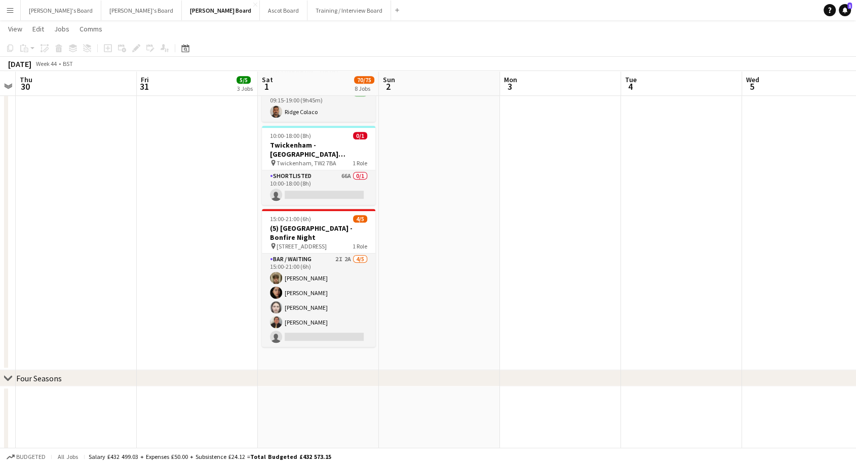
drag, startPoint x: 290, startPoint y: 321, endPoint x: 284, endPoint y: 404, distance: 82.9
click at [290, 322] on app-card-role "Bar / Waiting 2I 2A 4/5 15:00-21:00 (6h) cameron mitchell Sofia Ali SARAH VELEZ…" at bounding box center [319, 299] width 114 height 93
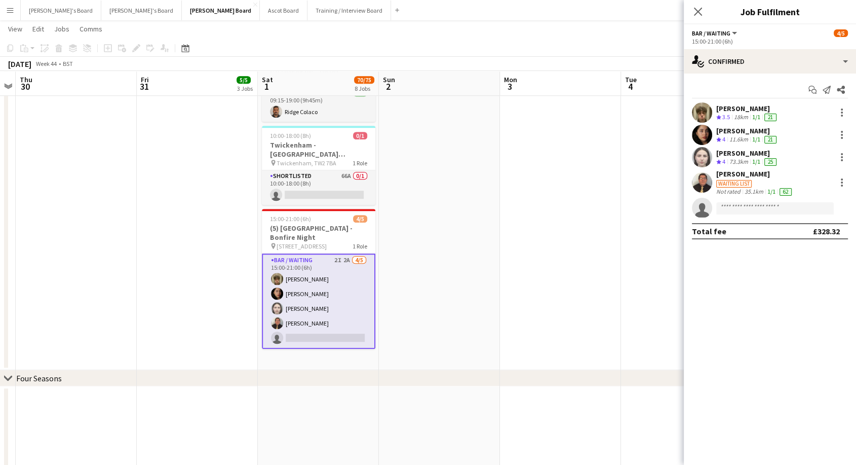
scroll to position [0, 348]
click at [260, 10] on button "Ascot Board Close" at bounding box center [284, 11] width 48 height 20
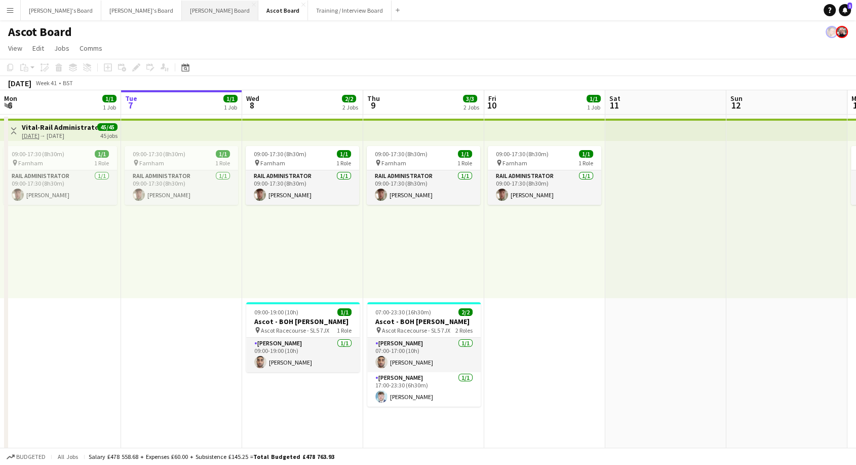
click at [182, 10] on button "Dean's Board Close" at bounding box center [220, 11] width 77 height 20
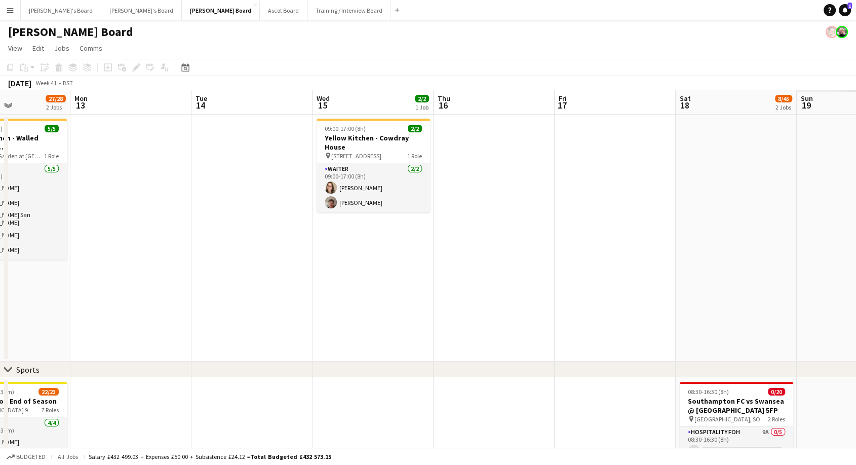
scroll to position [0, 332]
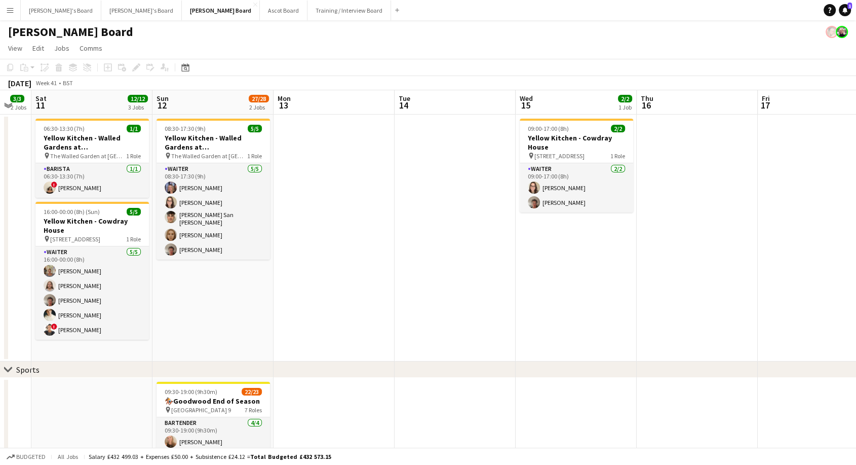
drag, startPoint x: 546, startPoint y: 287, endPoint x: 0, endPoint y: 262, distance: 546.3
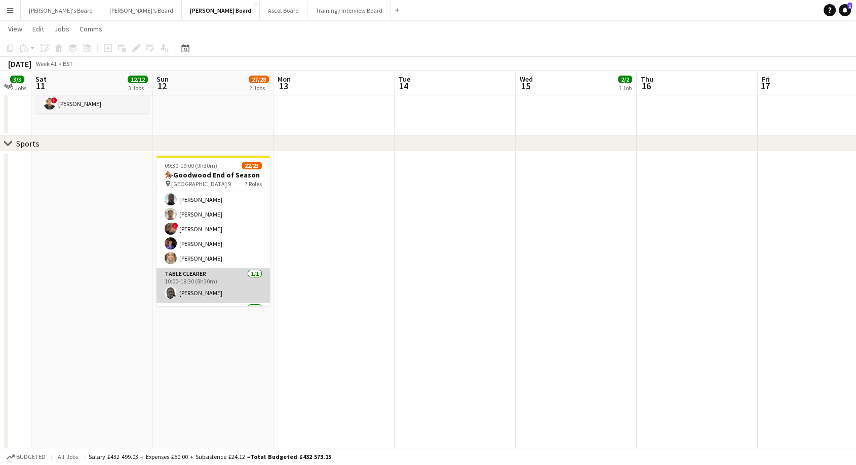
scroll to position [361, 0]
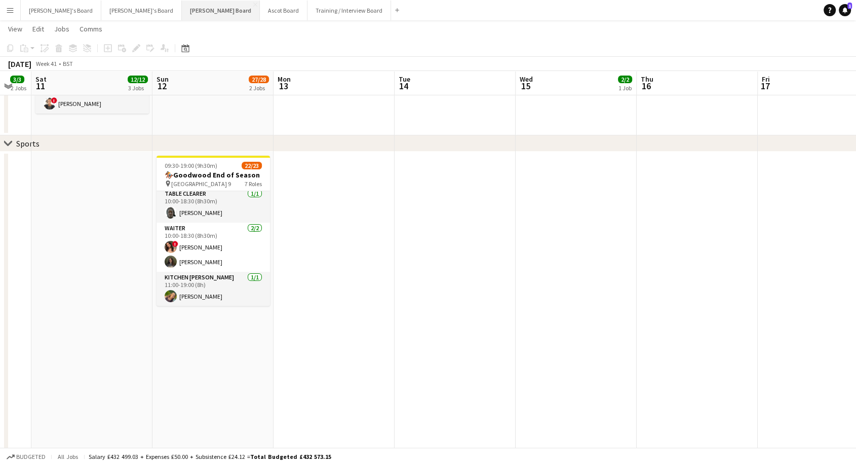
click at [182, 10] on button "Dean's Board Close" at bounding box center [221, 11] width 78 height 20
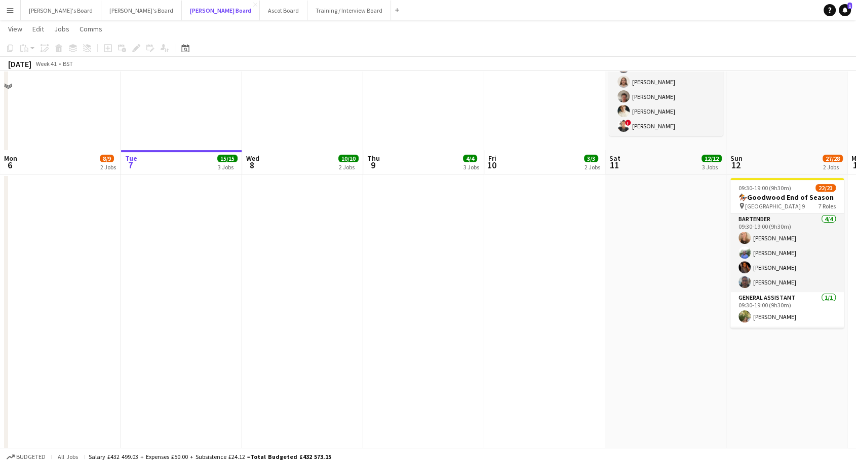
scroll to position [281, 0]
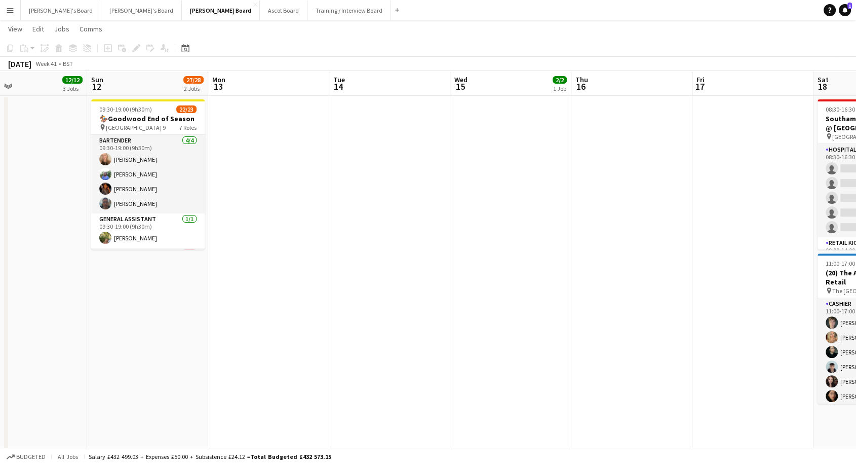
drag, startPoint x: 633, startPoint y: 209, endPoint x: 0, endPoint y: 247, distance: 634.6
click at [0, 247] on app-calendar-viewport "Wed 8 10/10 2 Jobs Thu 9 4/4 3 Jobs Fri 10 3/3 2 Jobs Sat 11 12/12 3 Jobs Sun 1…" at bounding box center [428, 411] width 856 height 1307
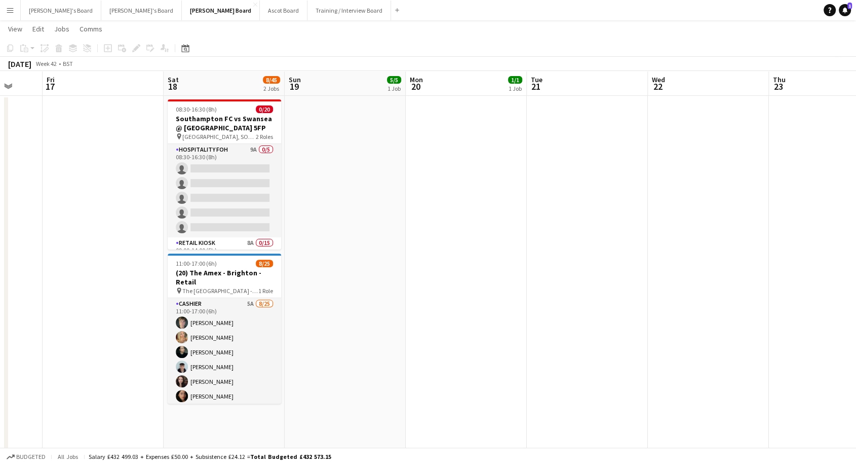
scroll to position [0, 443]
drag, startPoint x: 727, startPoint y: 200, endPoint x: 79, endPoint y: 214, distance: 648.3
click at [79, 214] on app-calendar-viewport "Mon 13 Tue 14 Wed 15 2/2 1 Job Thu 16 Fri 17 Sat 18 8/45 2 Jobs Sun 19 5/5 1 Jo…" at bounding box center [428, 411] width 856 height 1307
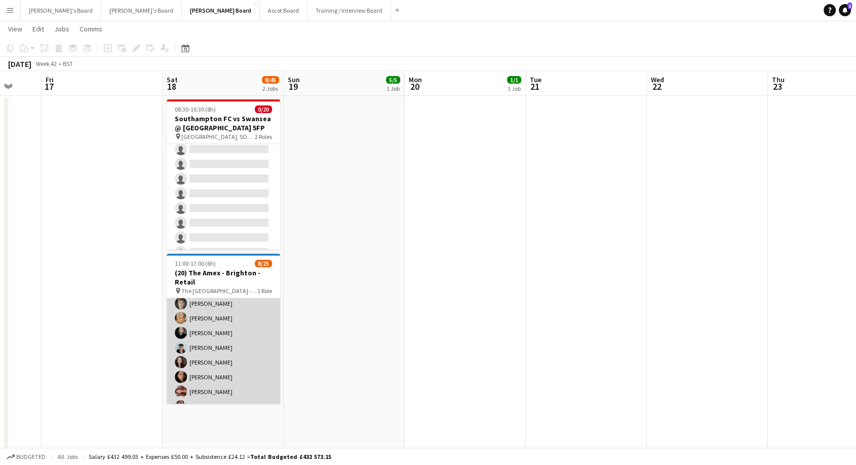
scroll to position [0, 0]
click at [203, 349] on app-card-role "Cashier 5A 8/25 11:00-17:00 (6h) Euan Dixte jasmine stevens Lily Hayward Daniel…" at bounding box center [224, 435] width 114 height 387
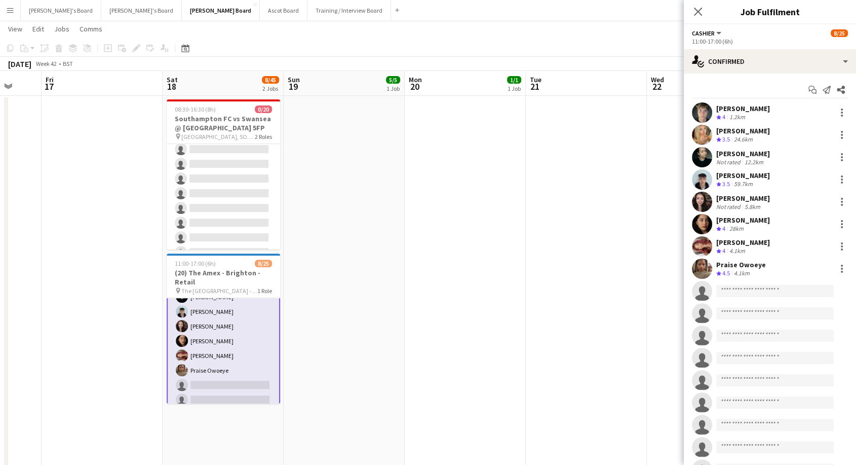
scroll to position [57, 0]
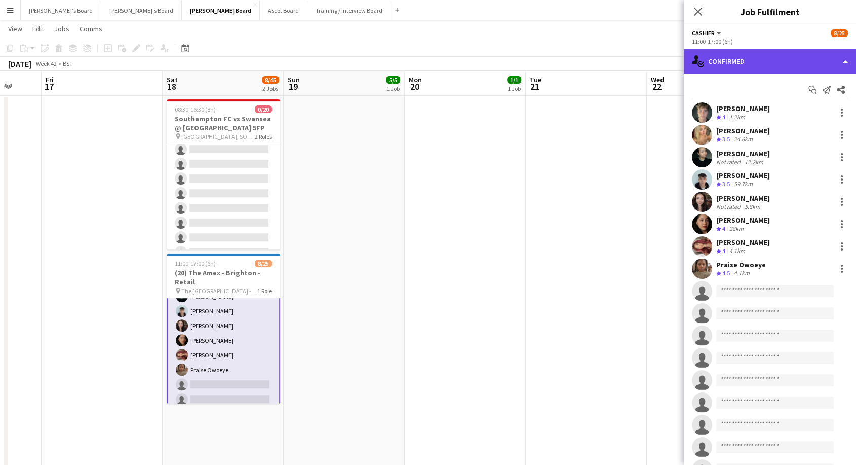
click at [720, 62] on div "single-neutral-actions-check-2 Confirmed" at bounding box center [770, 61] width 172 height 24
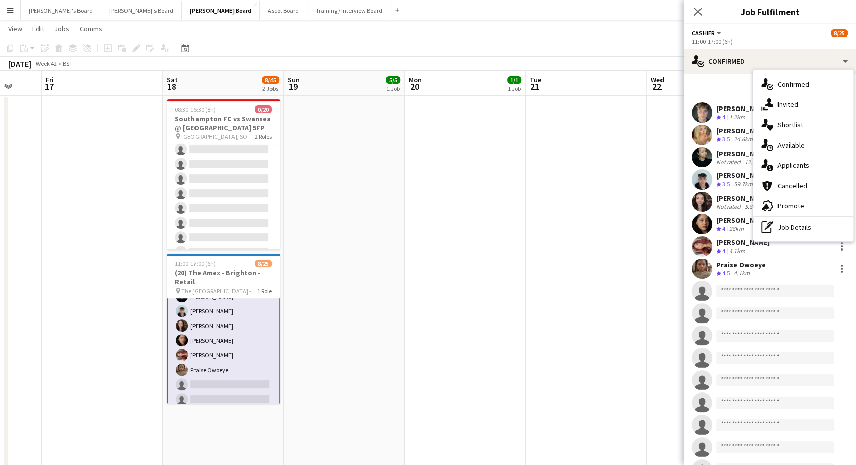
drag, startPoint x: 803, startPoint y: 165, endPoint x: 791, endPoint y: 172, distance: 12.9
click at [802, 165] on span "Applicants" at bounding box center [794, 165] width 32 height 9
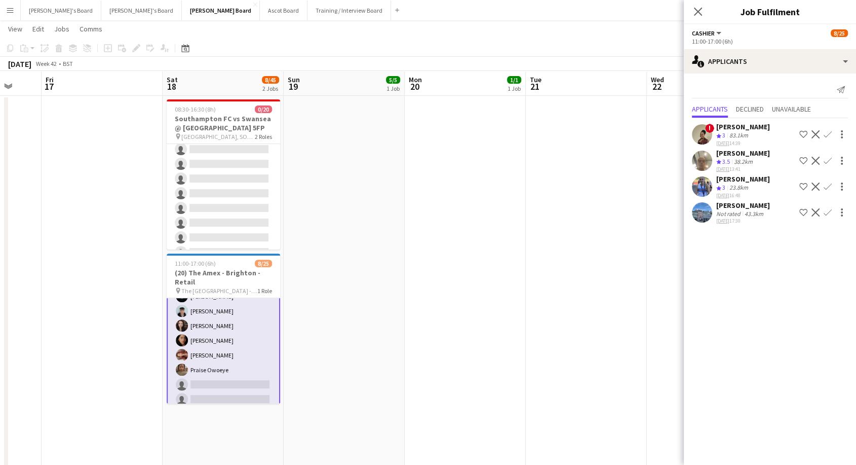
click at [830, 184] on app-icon "Confirm" at bounding box center [828, 186] width 8 height 8
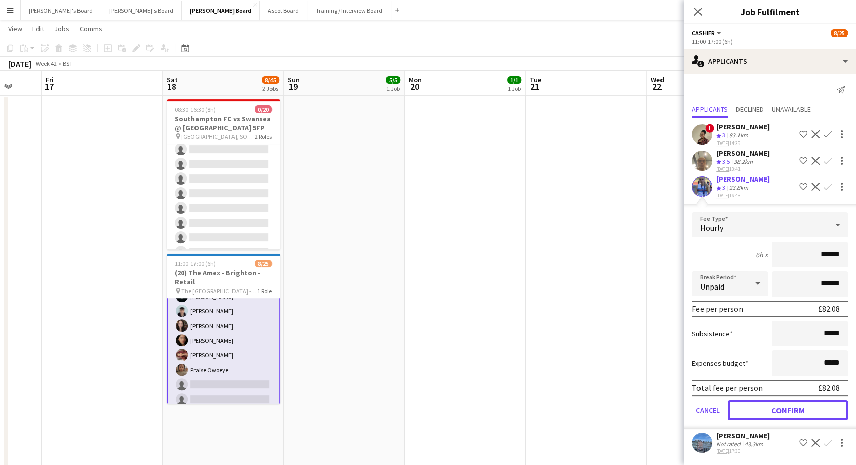
drag, startPoint x: 815, startPoint y: 406, endPoint x: 808, endPoint y: 374, distance: 32.8
click at [815, 405] on button "Confirm" at bounding box center [788, 410] width 120 height 20
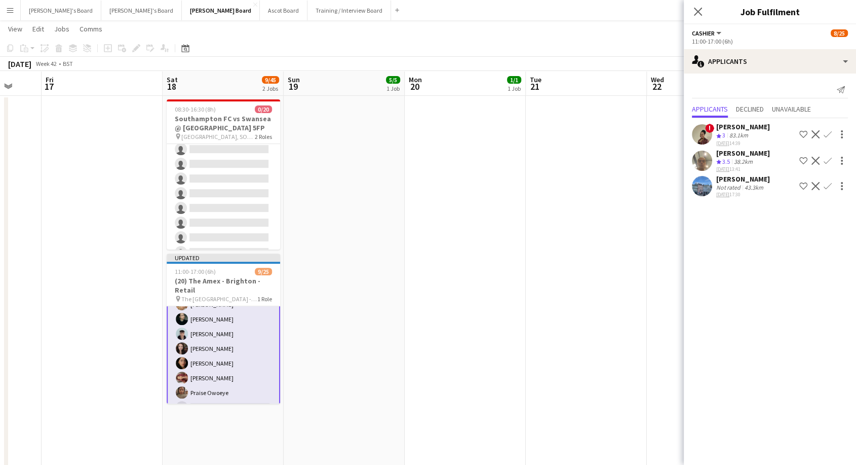
click at [829, 132] on app-icon "Confirm" at bounding box center [828, 134] width 8 height 8
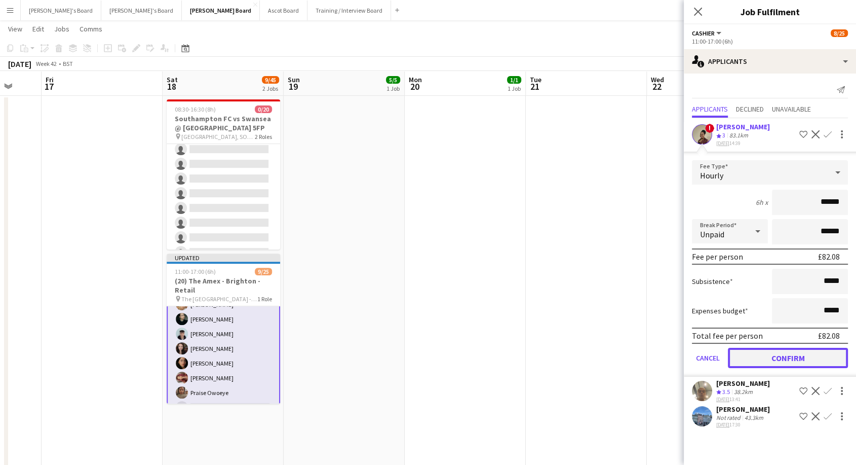
click at [815, 352] on button "Confirm" at bounding box center [788, 358] width 120 height 20
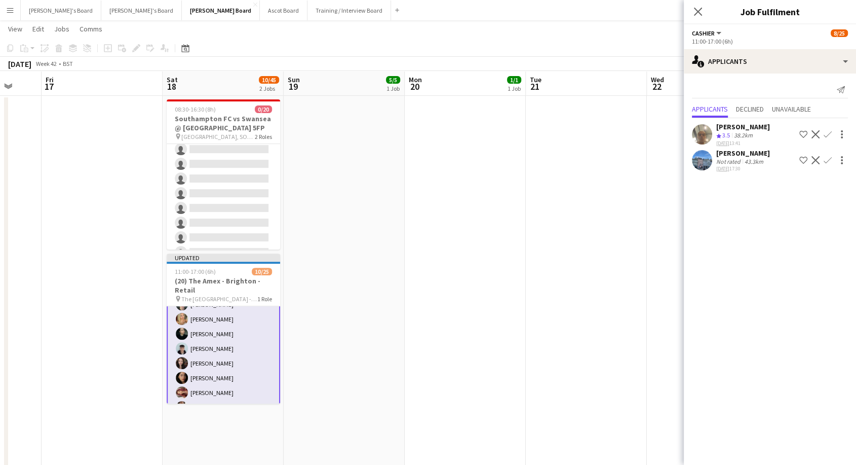
click at [738, 149] on div "Danielle Sycz" at bounding box center [744, 152] width 54 height 9
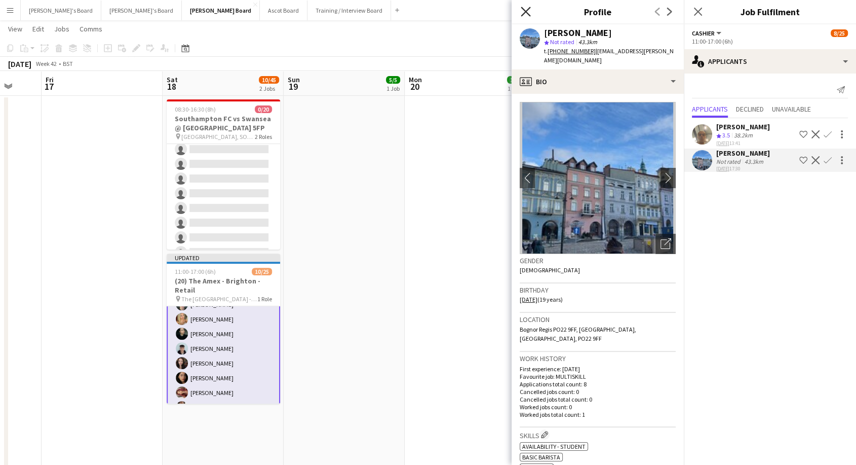
click at [530, 12] on icon "Close pop-in" at bounding box center [526, 12] width 10 height 10
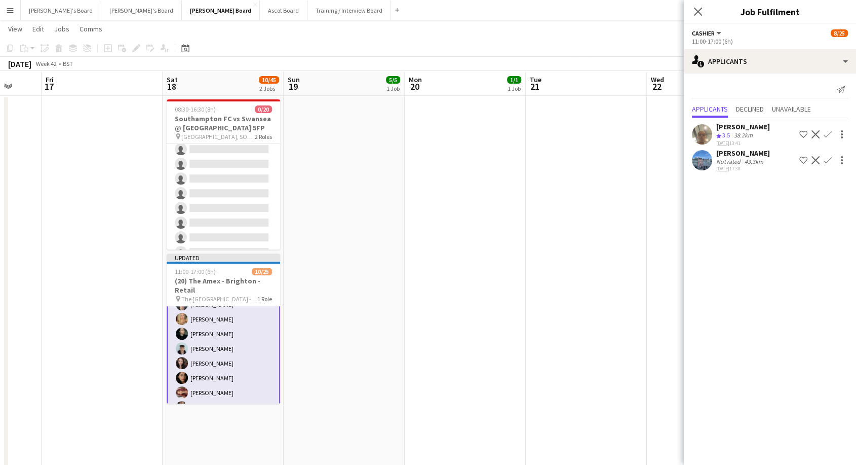
click at [729, 125] on div "Anes Abbas" at bounding box center [744, 126] width 54 height 9
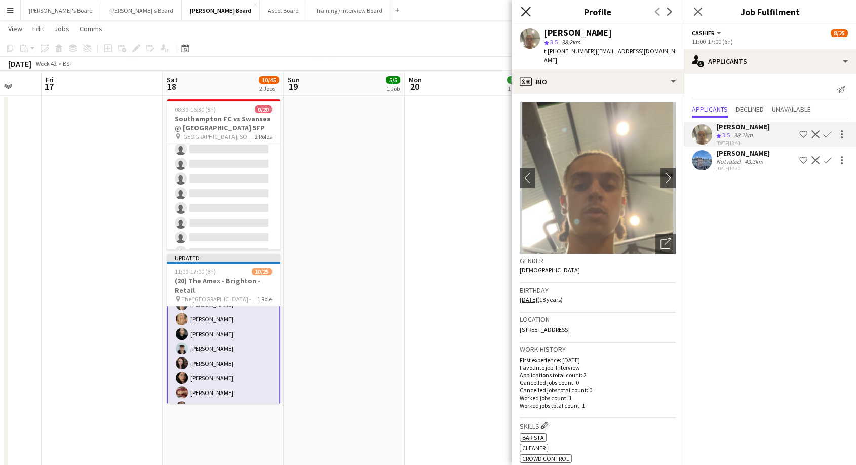
drag, startPoint x: 531, startPoint y: 11, endPoint x: 433, endPoint y: 133, distance: 156.1
click at [530, 11] on icon "Close pop-in" at bounding box center [526, 12] width 8 height 8
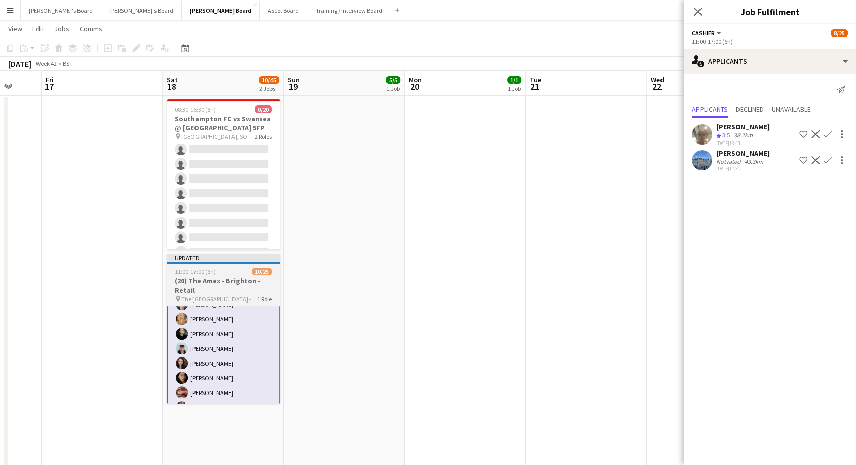
click at [255, 291] on h3 "(20) The Amex - Brighton - Retail" at bounding box center [224, 285] width 114 height 18
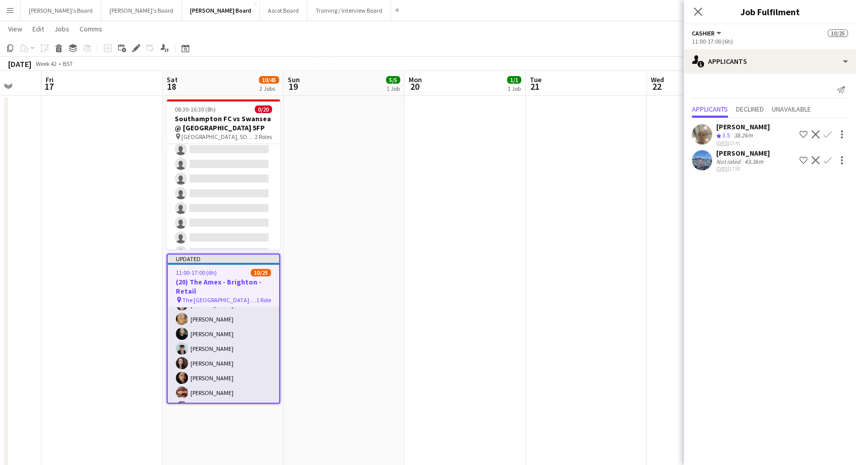
scroll to position [56, 0]
drag, startPoint x: 705, startPoint y: 10, endPoint x: 703, endPoint y: 15, distance: 5.2
click at [703, 13] on div "Close pop-in" at bounding box center [698, 11] width 28 height 23
click at [695, 13] on icon "Close pop-in" at bounding box center [698, 12] width 10 height 10
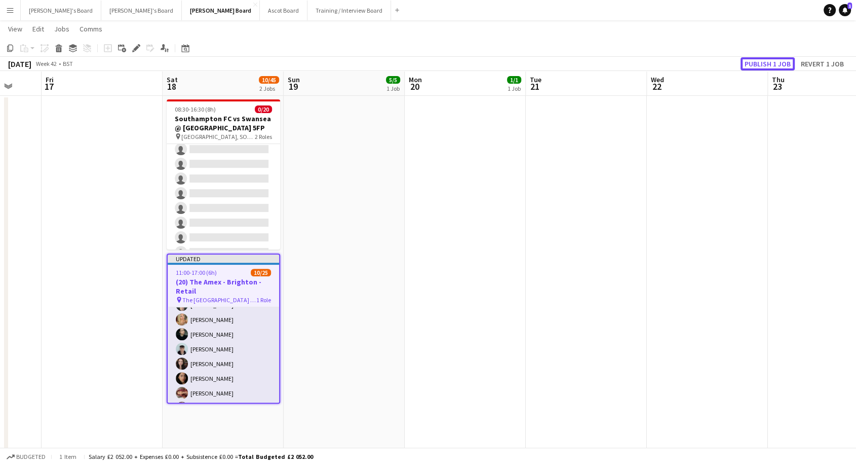
drag, startPoint x: 773, startPoint y: 63, endPoint x: 721, endPoint y: 78, distance: 54.4
click at [772, 62] on button "Publish 1 job" at bounding box center [768, 63] width 54 height 13
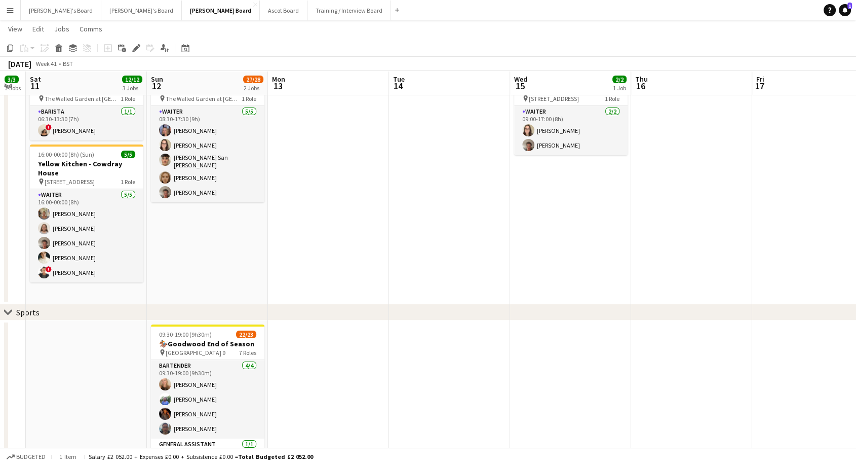
scroll to position [0, 215]
drag, startPoint x: 213, startPoint y: 198, endPoint x: 840, endPoint y: 192, distance: 627.3
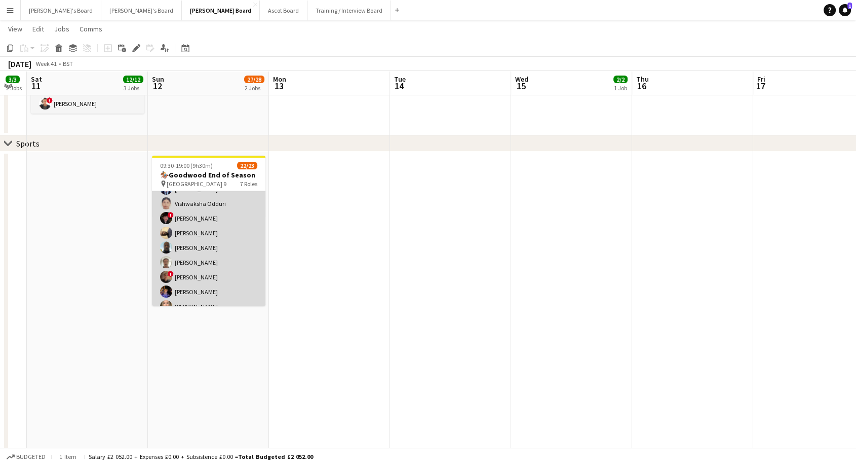
scroll to position [361, 0]
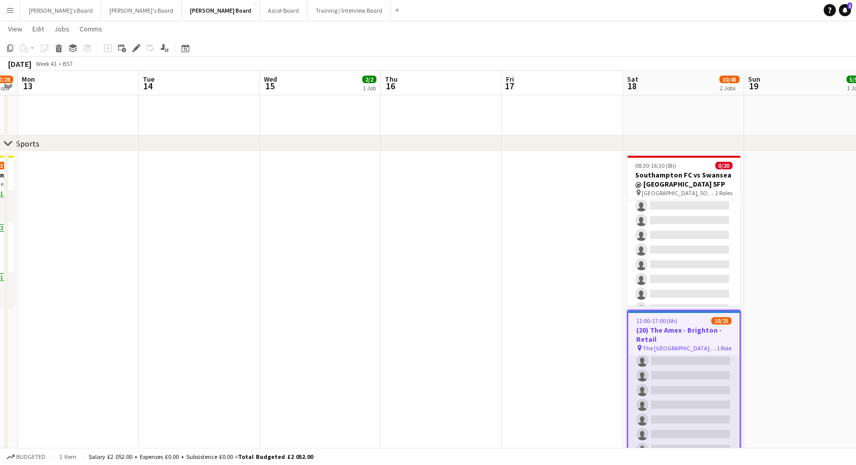
drag, startPoint x: 477, startPoint y: 266, endPoint x: 411, endPoint y: 225, distance: 77.3
click at [276, 278] on app-calendar-viewport "Thu 9 4/4 3 Jobs Fri 10 3/3 2 Jobs Sat 11 12/12 3 Jobs Sun 12 27/28 2 Jobs Mon …" at bounding box center [428, 468] width 856 height 1307
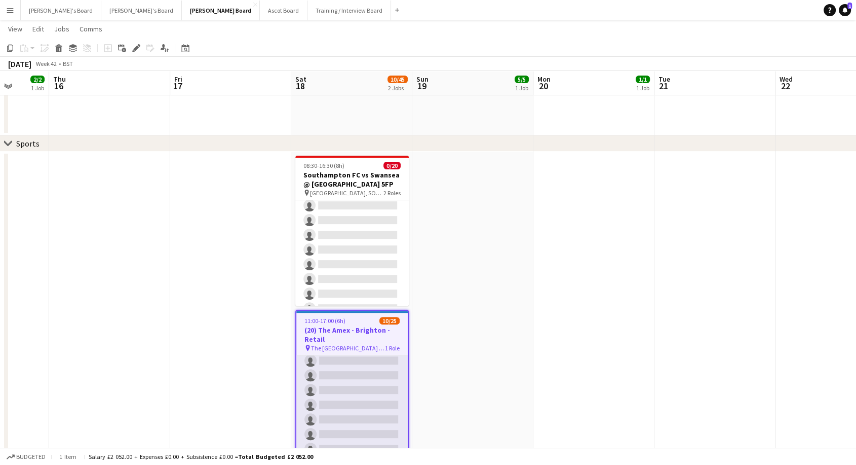
drag, startPoint x: 551, startPoint y: 213, endPoint x: 219, endPoint y: 242, distance: 333.7
click at [219, 242] on app-calendar-viewport "Mon 13 Tue 14 Wed 15 2/2 1 Job Thu 16 Fri 17 Sat 18 10/45 2 Jobs Sun 19 5/5 1 J…" at bounding box center [428, 468] width 856 height 1307
